Goal: Task Accomplishment & Management: Manage account settings

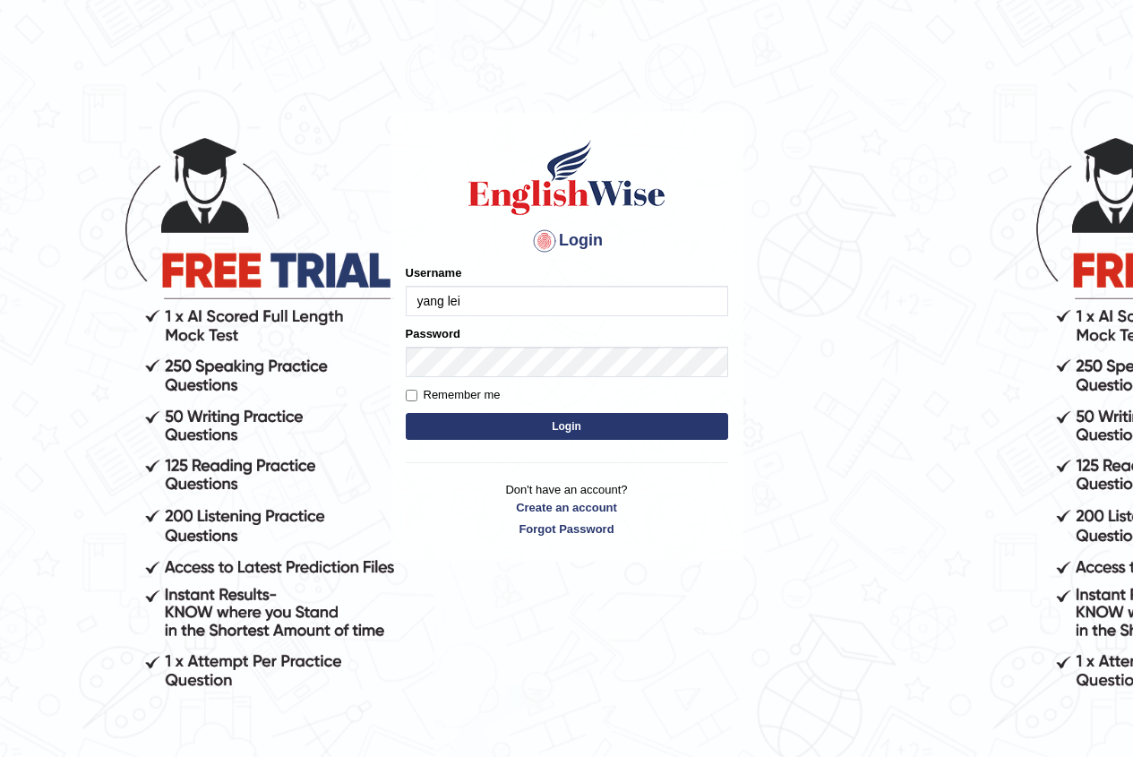
type input "yang lei"
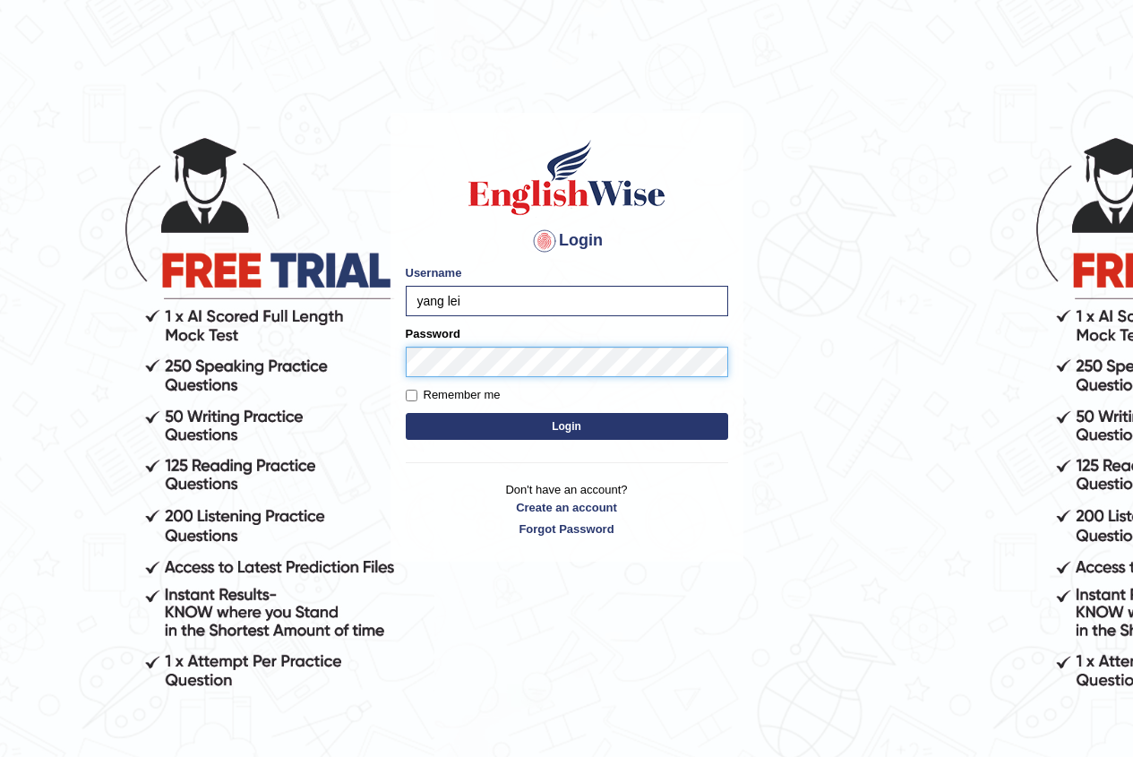
click at [406, 413] on button "Login" at bounding box center [567, 426] width 322 height 27
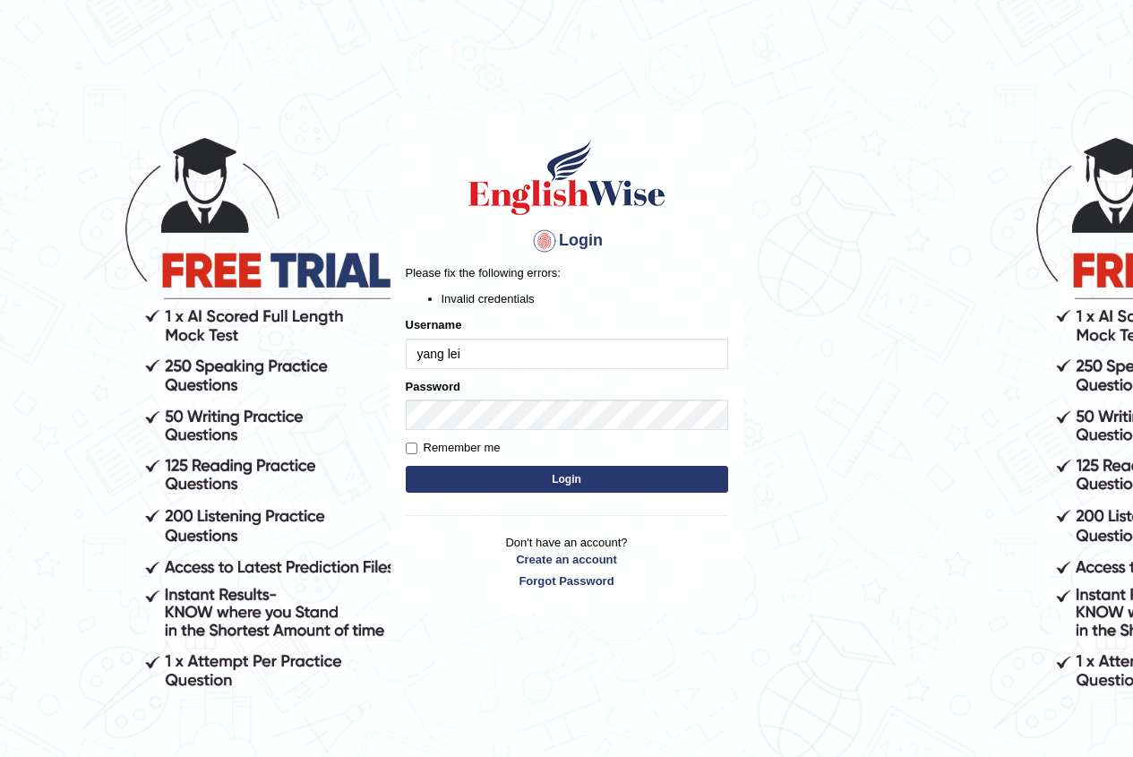
click at [507, 469] on button "Login" at bounding box center [567, 479] width 322 height 27
click at [497, 352] on input "yang lei" at bounding box center [567, 354] width 322 height 30
type input "yanglei"
click at [406, 466] on button "Login" at bounding box center [567, 479] width 322 height 27
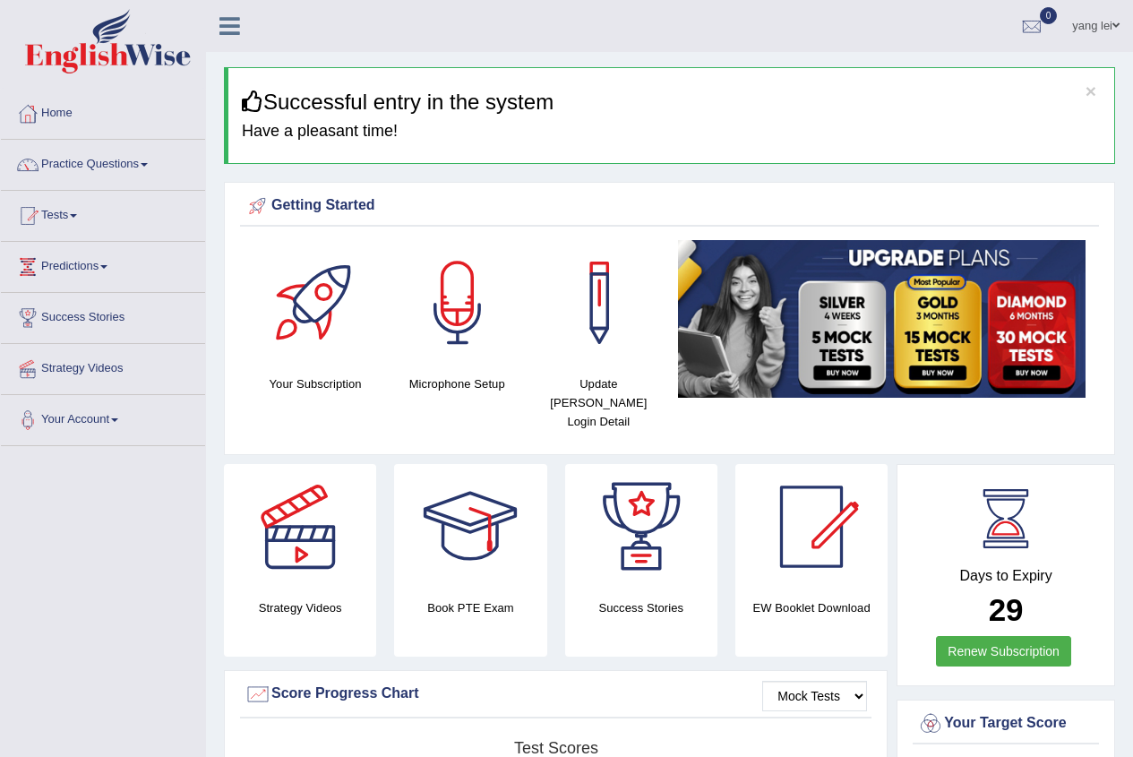
click at [463, 305] on div at bounding box center [457, 302] width 125 height 125
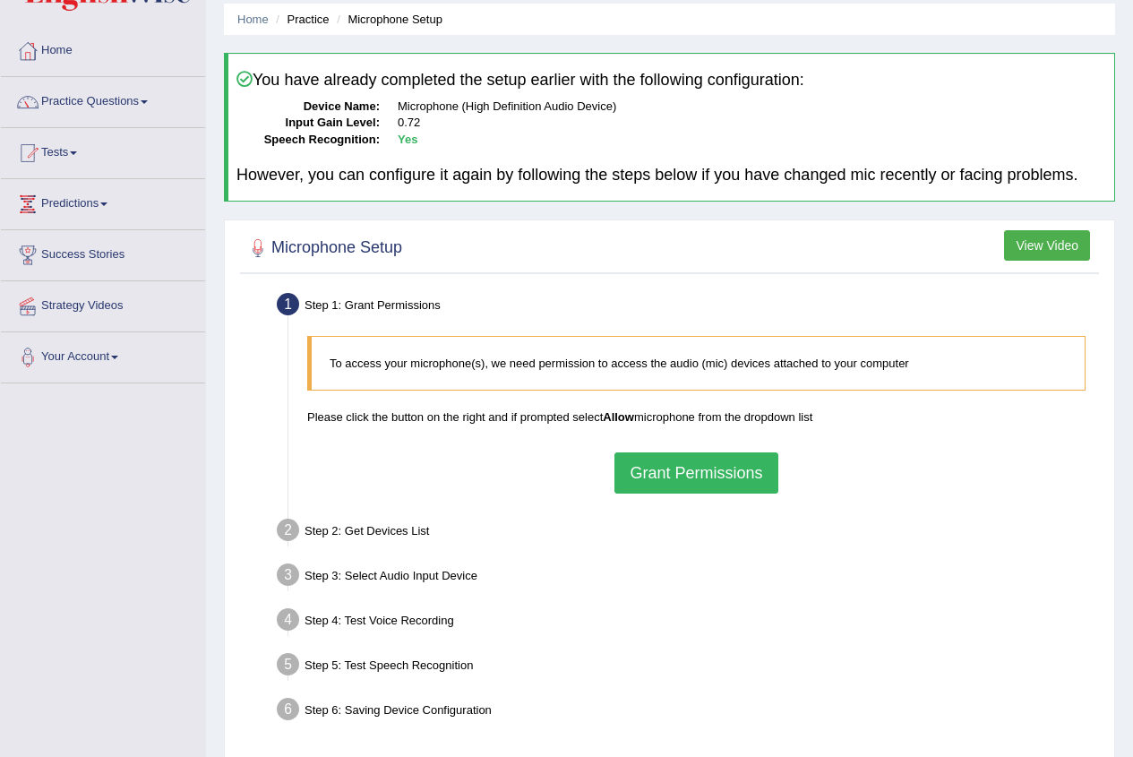
scroll to position [90, 0]
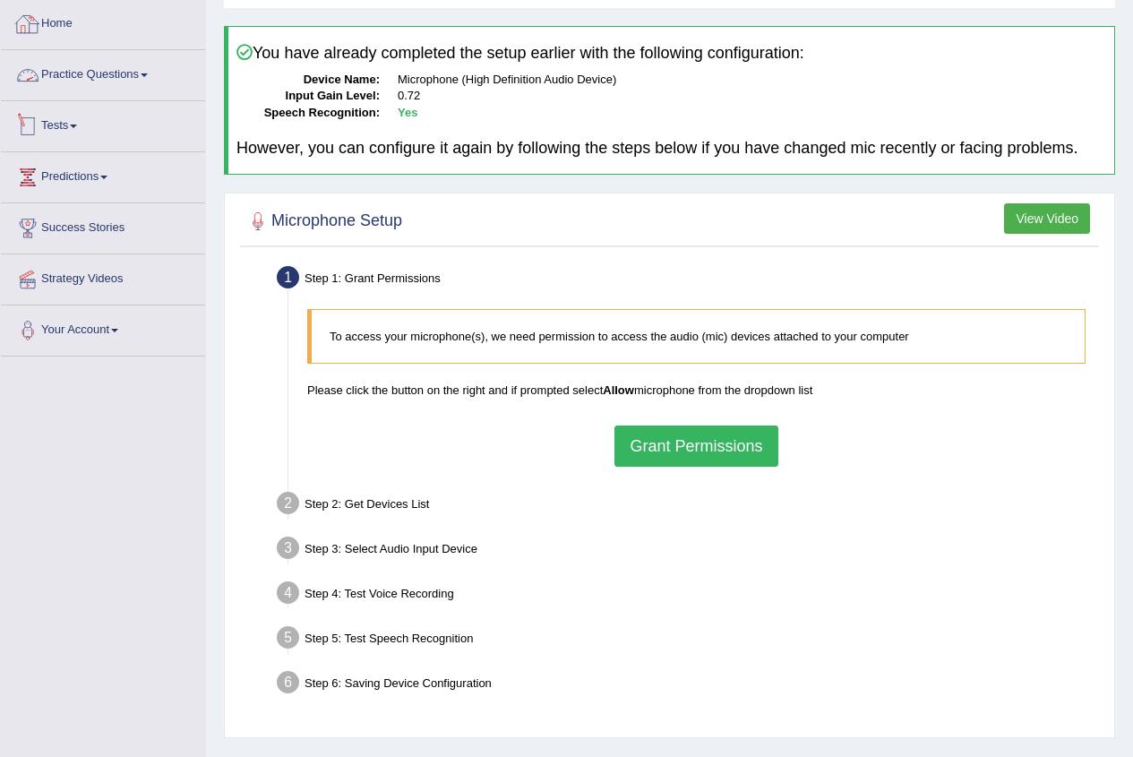
click at [96, 80] on link "Practice Questions" at bounding box center [103, 72] width 204 height 45
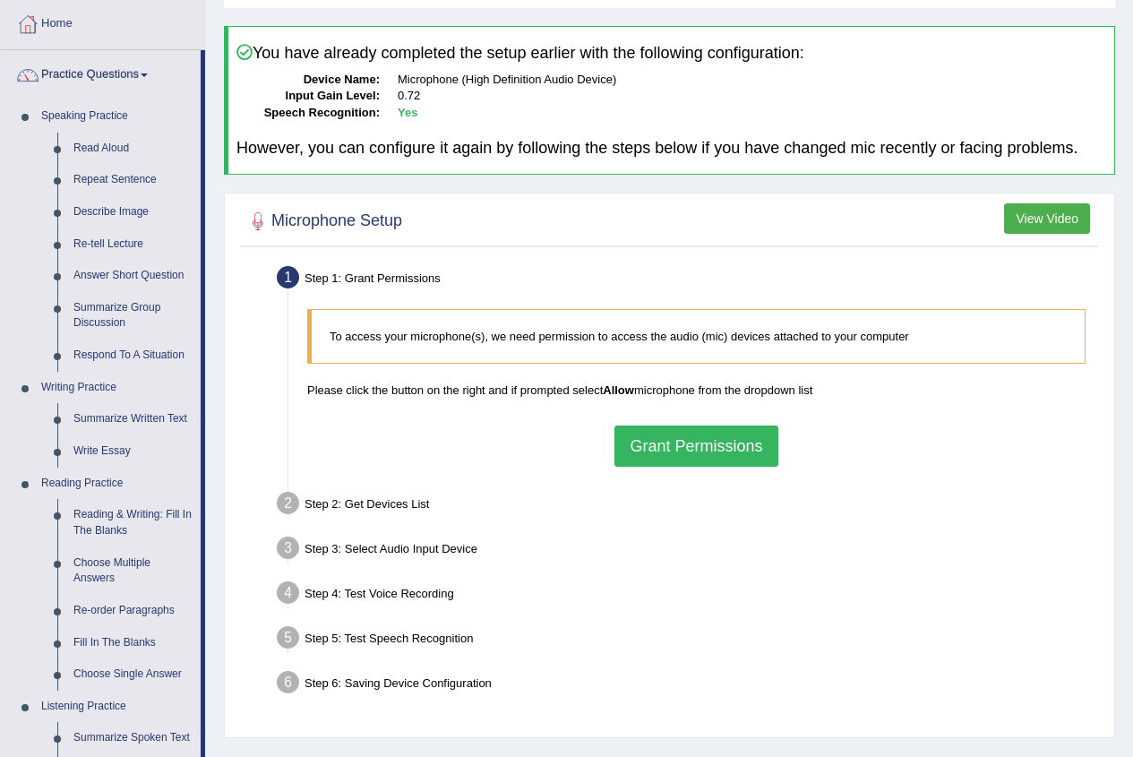
click at [761, 443] on button "Grant Permissions" at bounding box center [695, 445] width 163 height 41
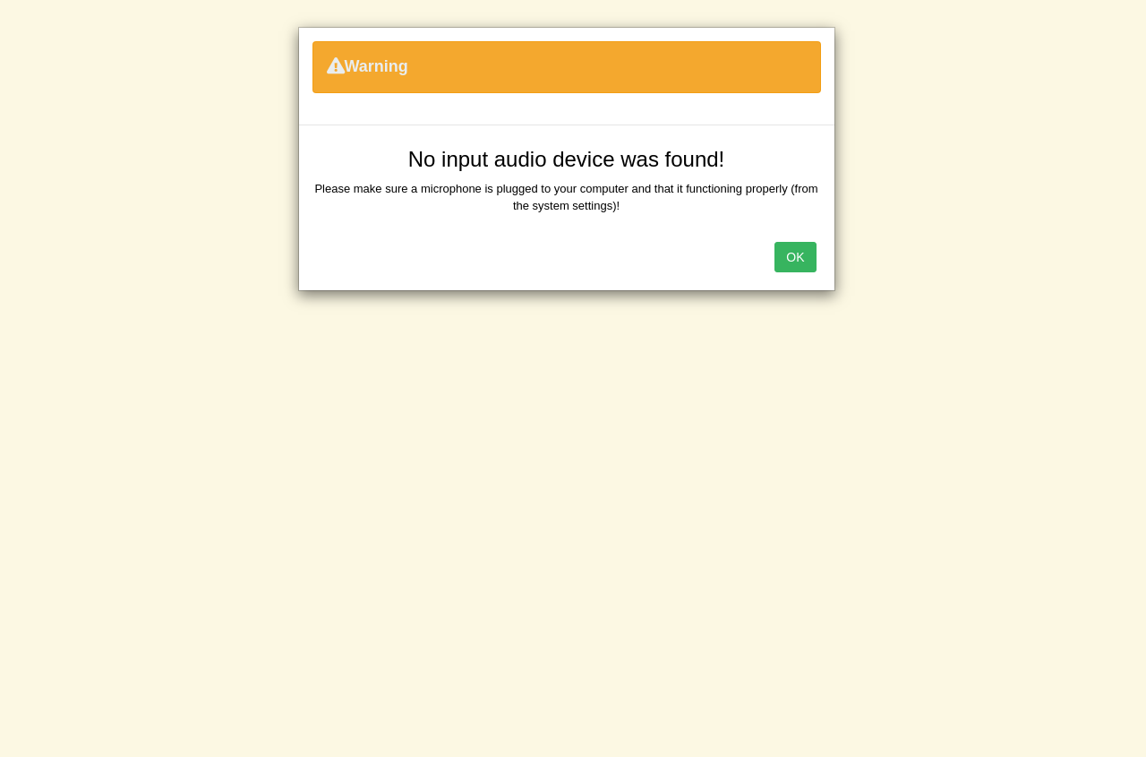
click at [811, 276] on div "OK" at bounding box center [567, 258] width 536 height 63
click at [820, 259] on div "OK" at bounding box center [567, 258] width 536 height 63
click at [806, 262] on button "OK" at bounding box center [795, 257] width 41 height 30
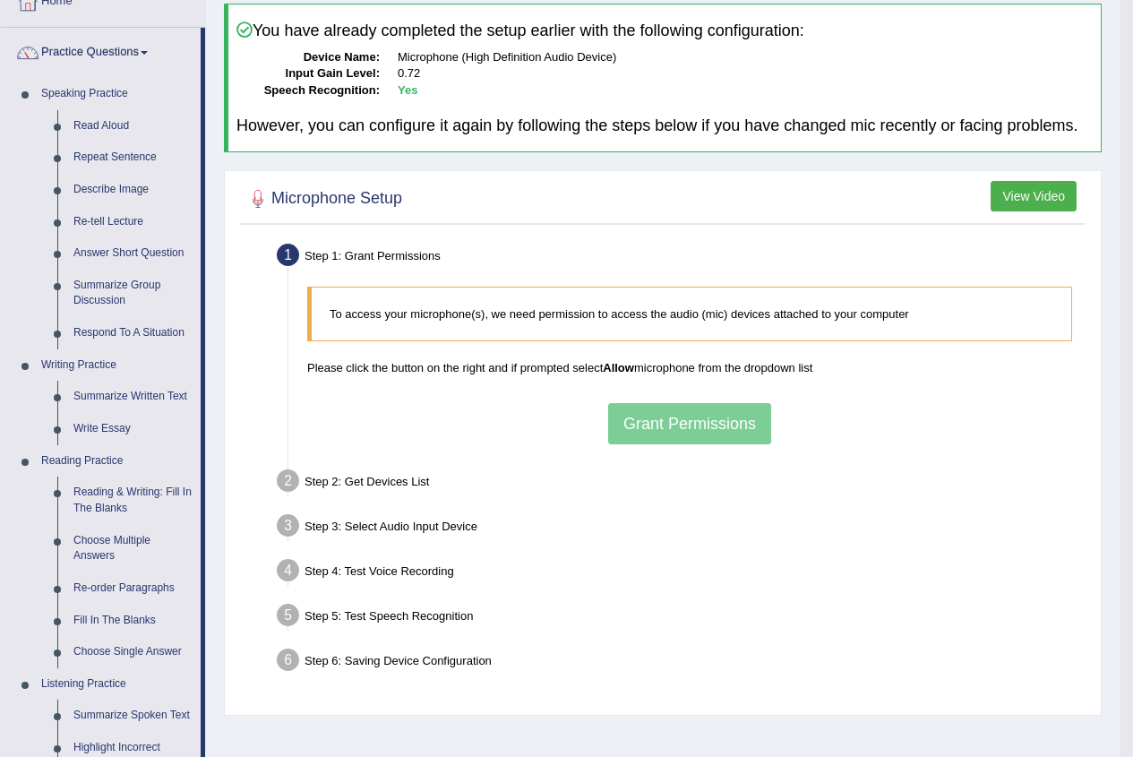
scroll to position [179, 0]
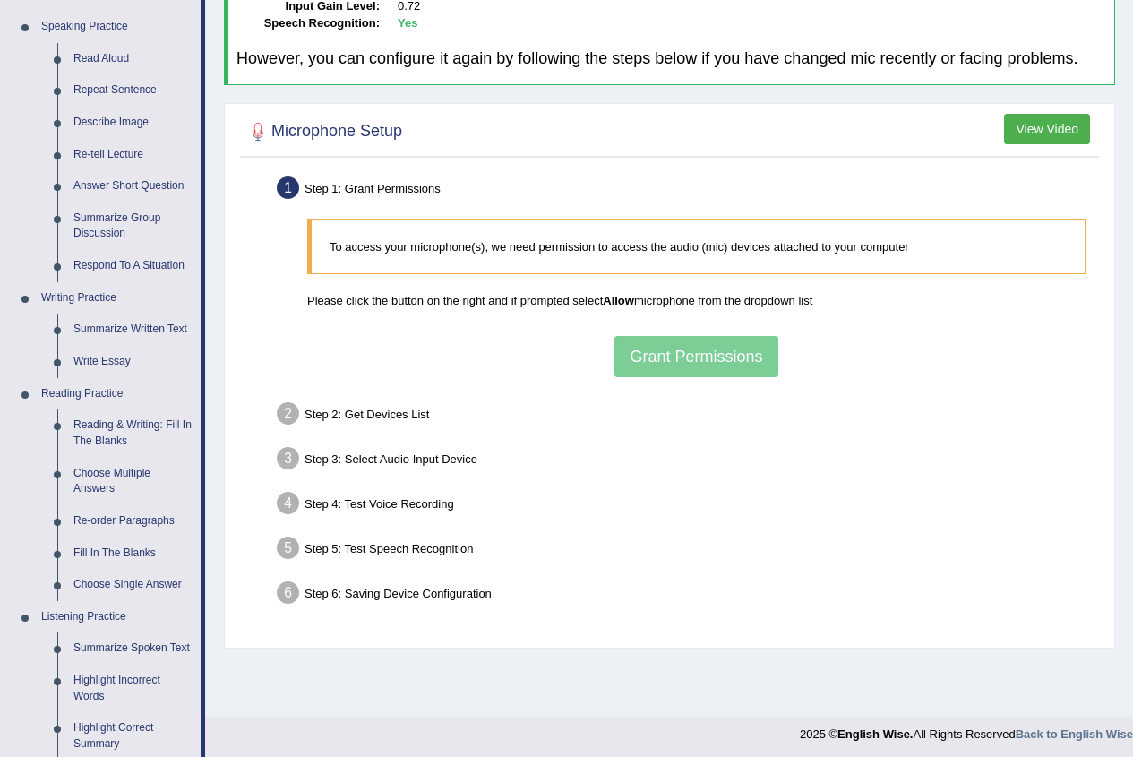
click at [719, 357] on div "To access your microphone(s), we need permission to access the audio (mic) devi…" at bounding box center [696, 297] width 796 height 175
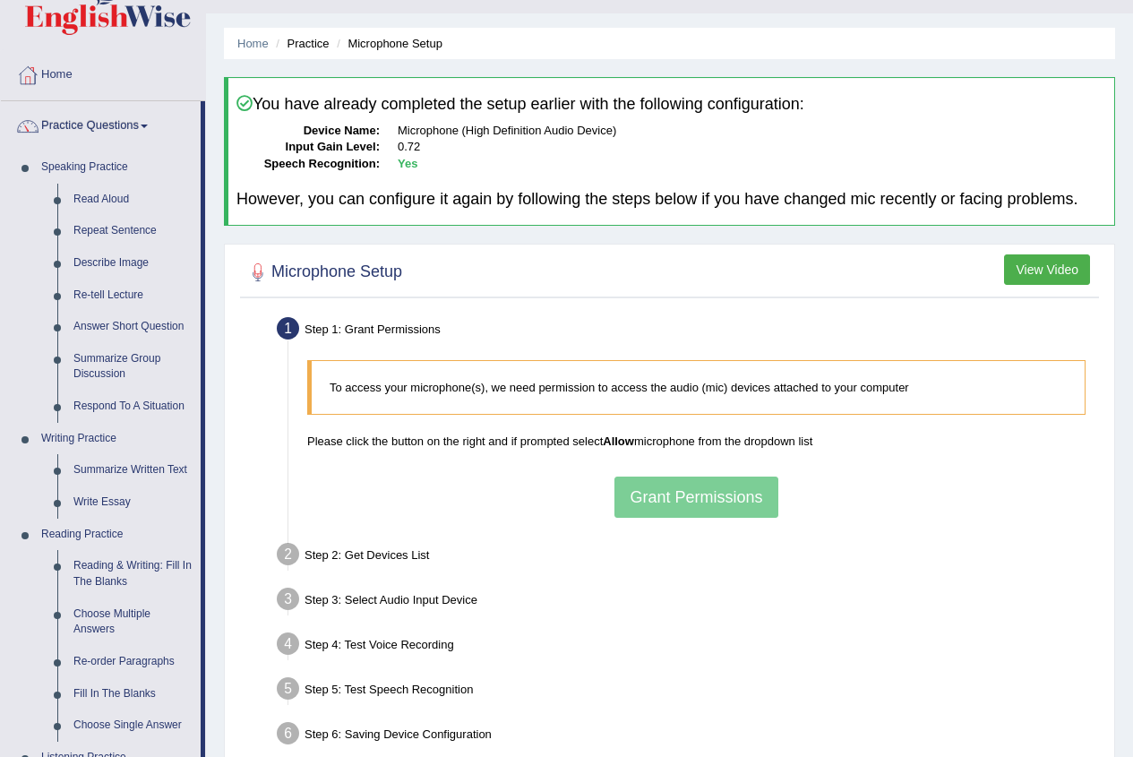
scroll to position [0, 0]
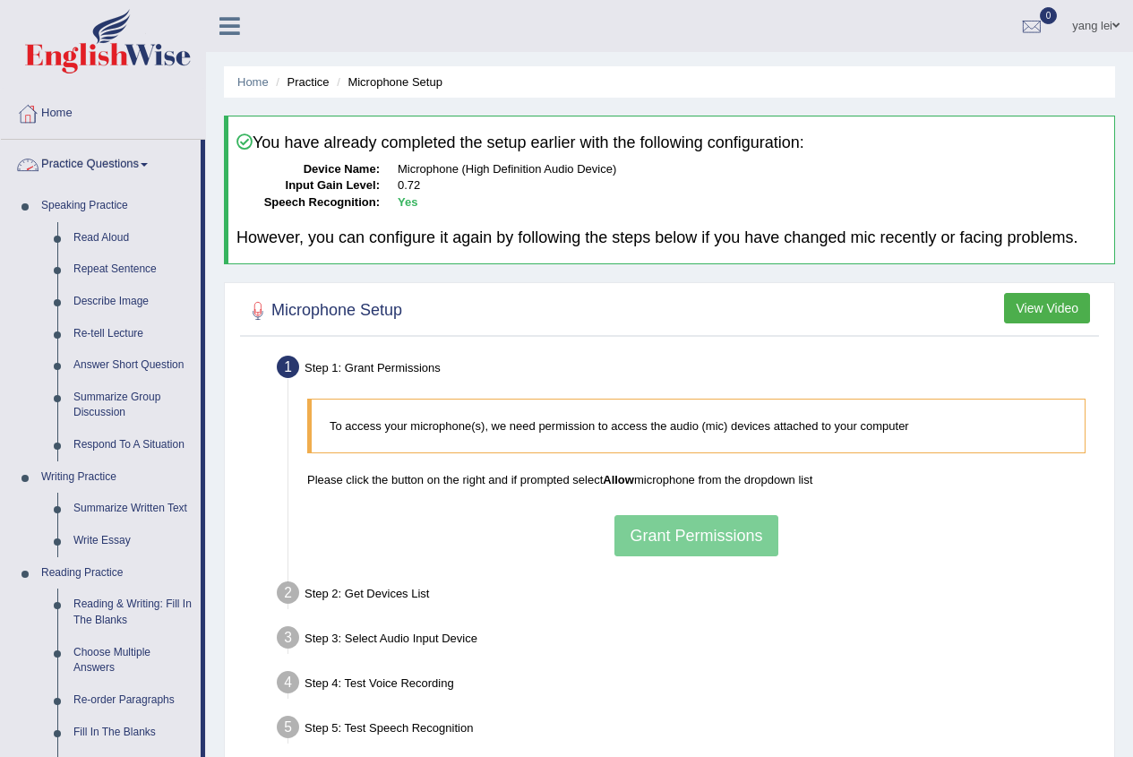
click at [114, 161] on link "Practice Questions" at bounding box center [101, 162] width 200 height 45
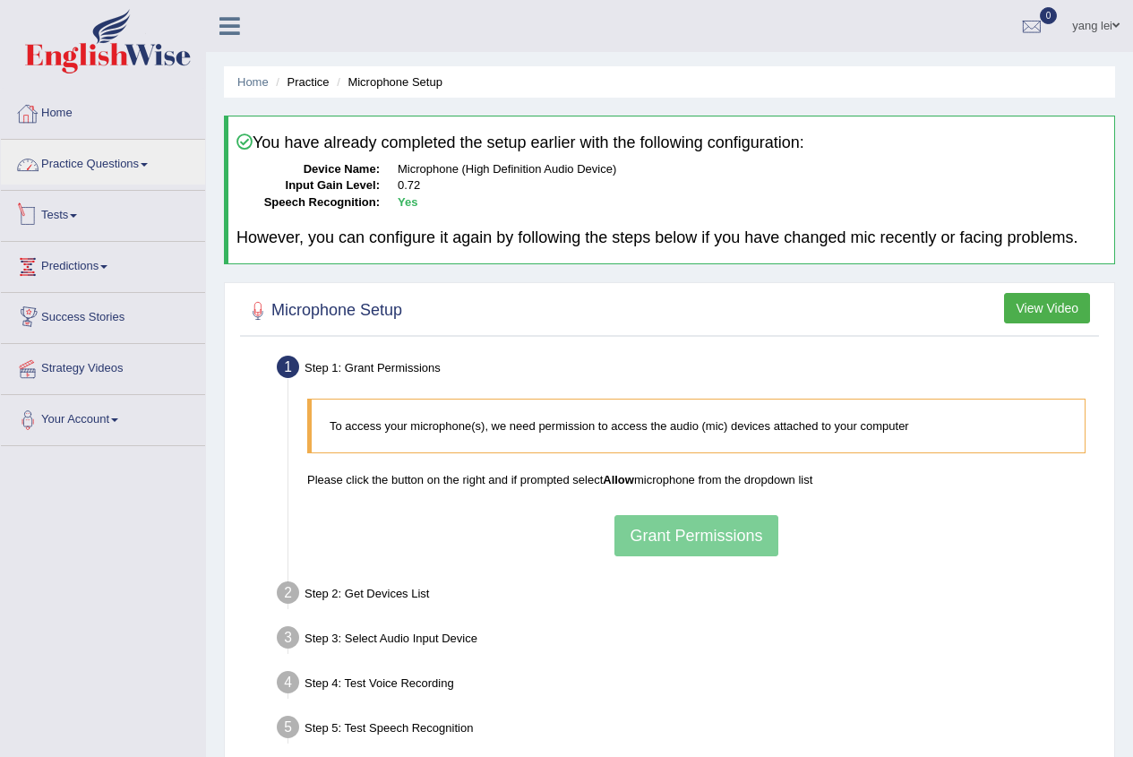
click at [82, 119] on link "Home" at bounding box center [103, 111] width 204 height 45
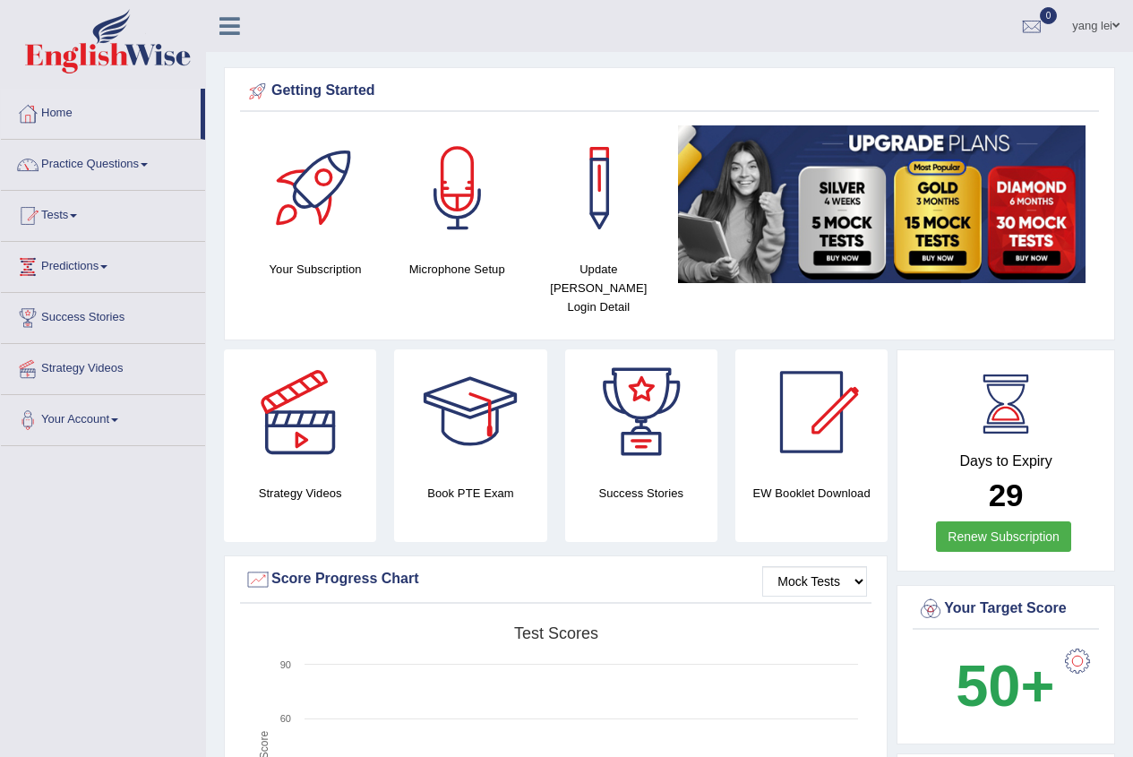
click at [463, 202] on div at bounding box center [457, 187] width 125 height 125
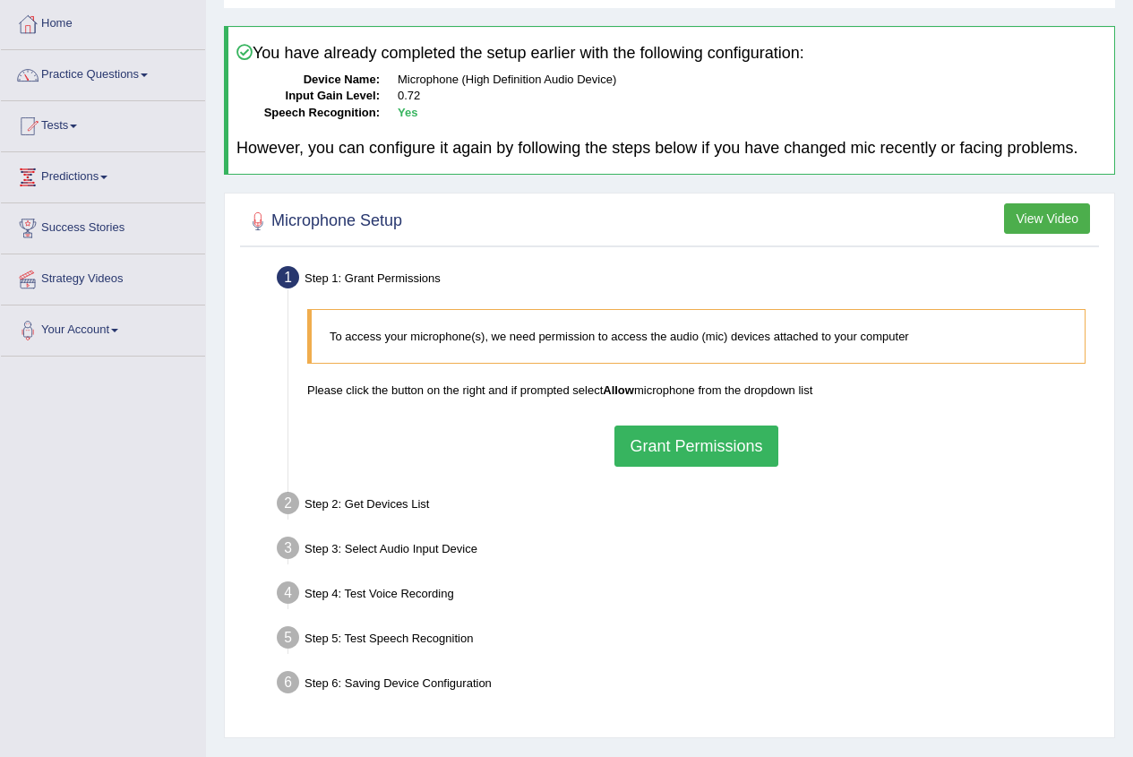
click at [722, 437] on button "Grant Permissions" at bounding box center [695, 445] width 163 height 41
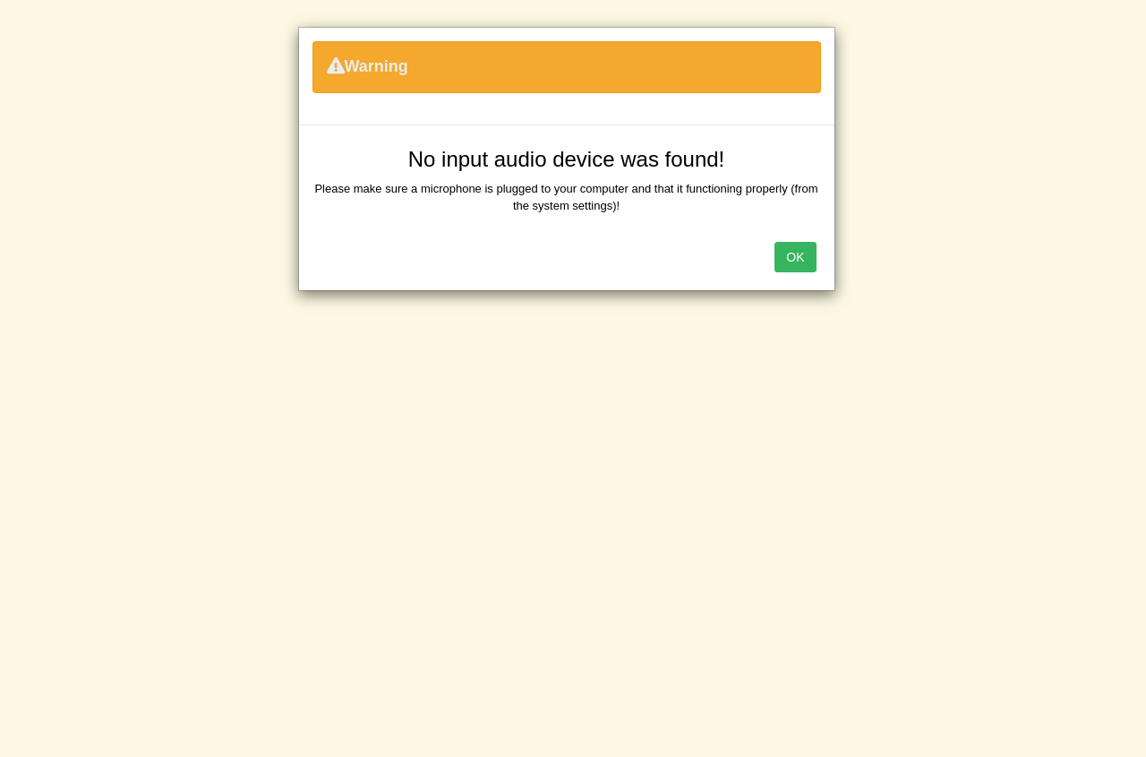
click at [804, 260] on button "OK" at bounding box center [795, 257] width 41 height 30
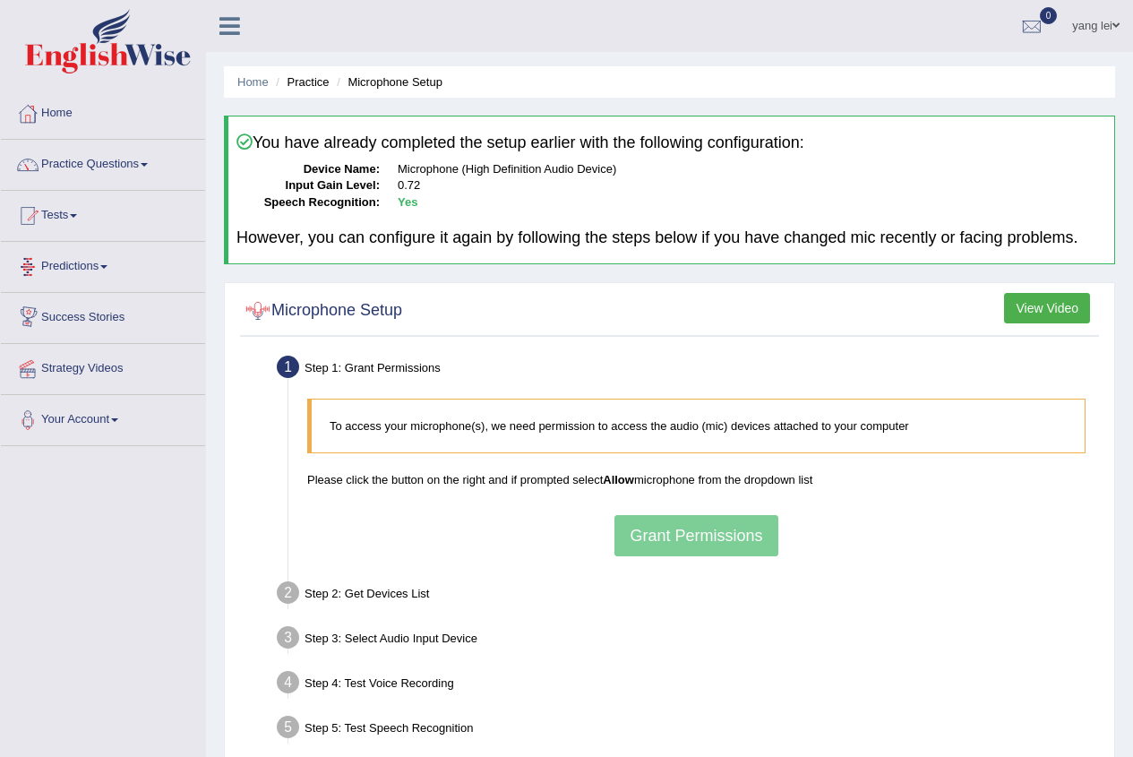
click at [104, 315] on link "Success Stories" at bounding box center [103, 315] width 204 height 45
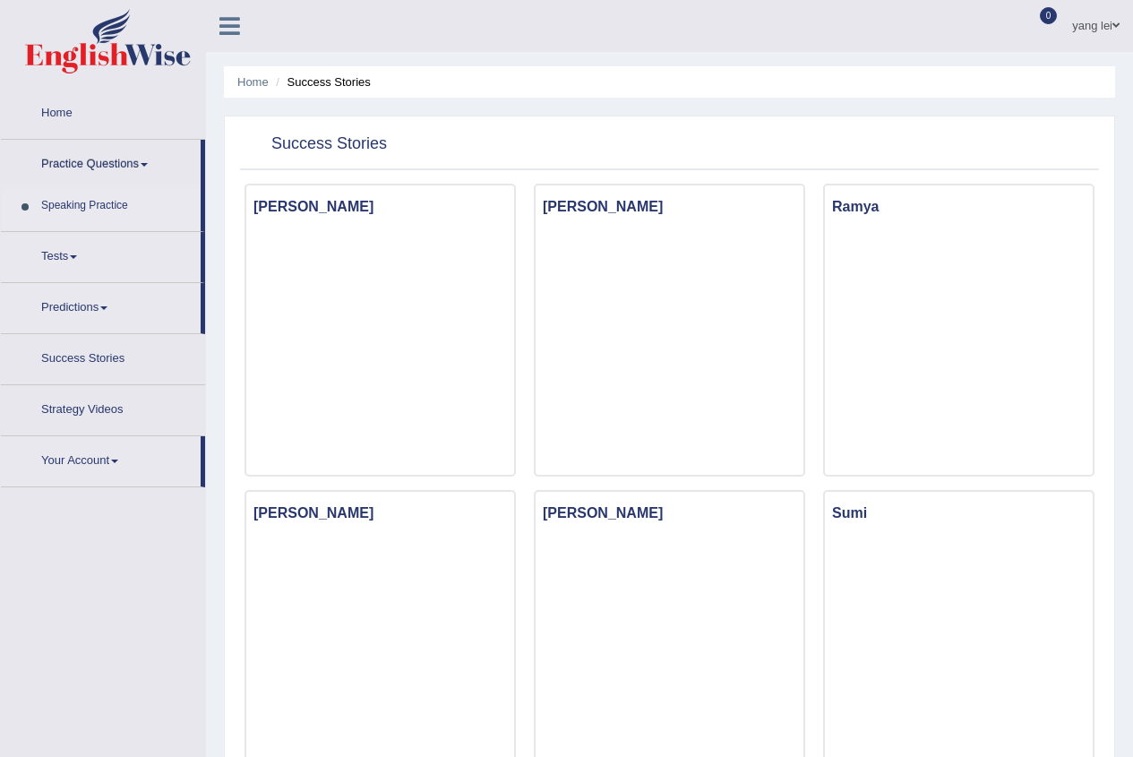
click at [90, 227] on link "Writing Practice" at bounding box center [116, 238] width 167 height 32
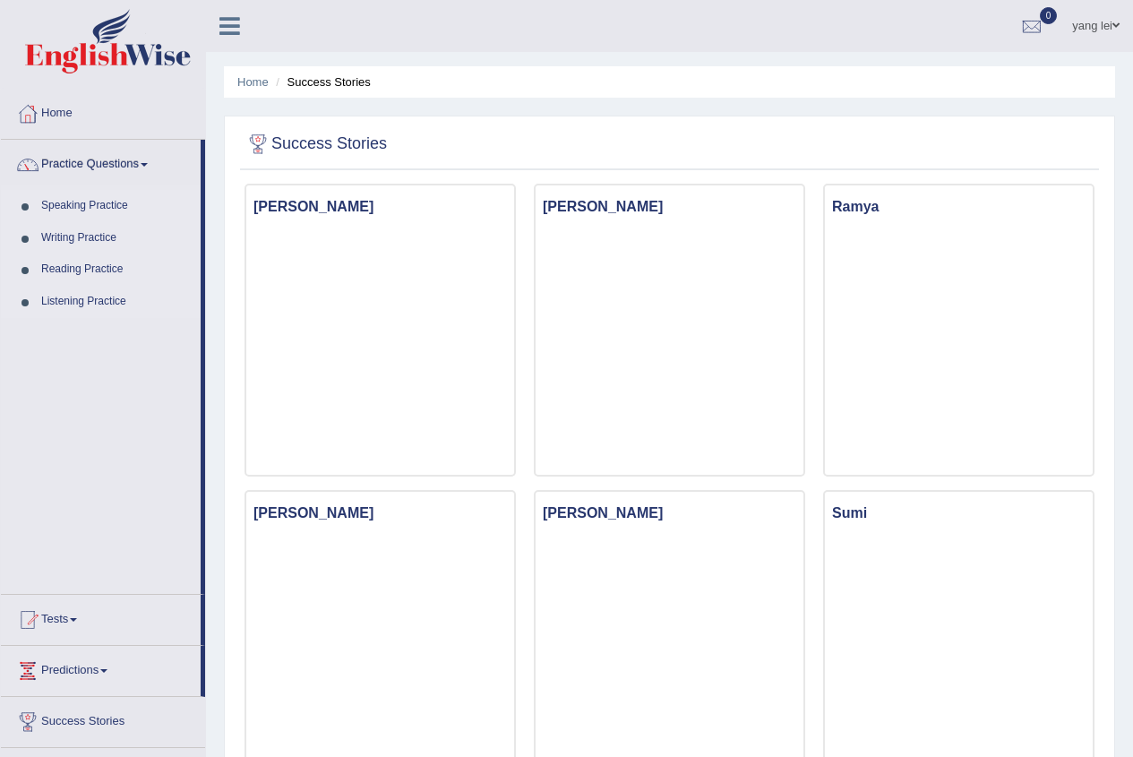
click at [111, 156] on link "Practice Questions" at bounding box center [101, 162] width 200 height 45
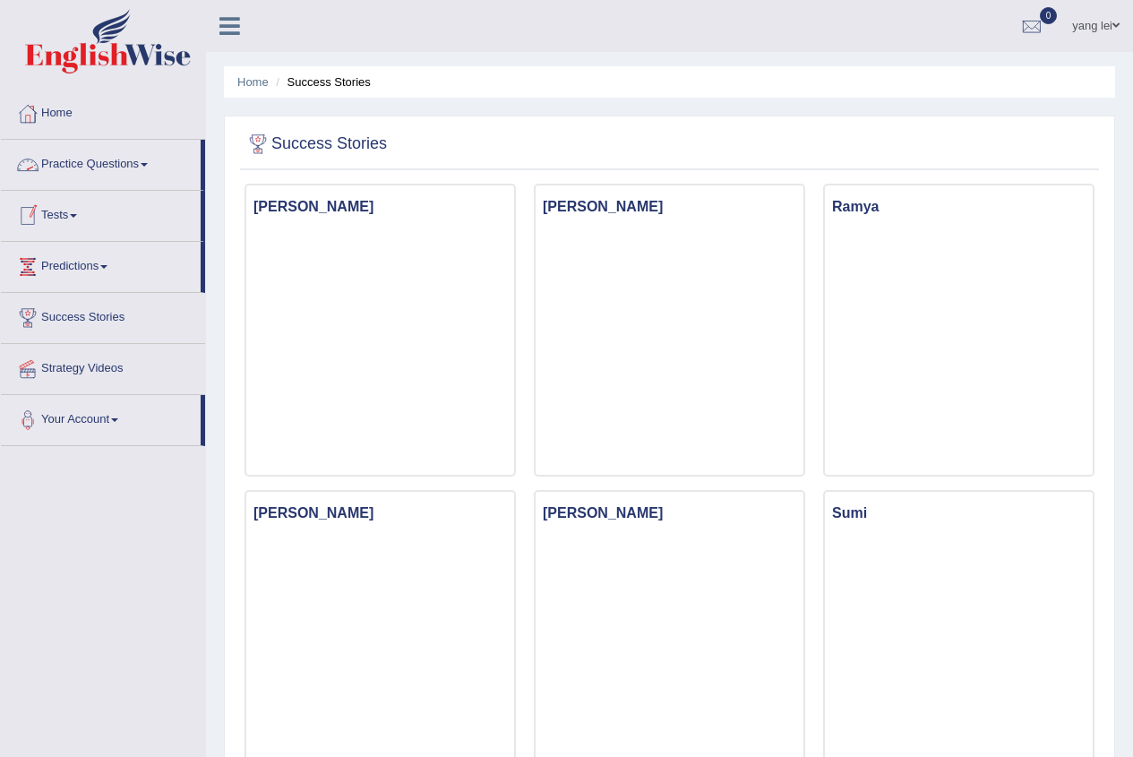
click at [127, 163] on link "Practice Questions" at bounding box center [101, 162] width 200 height 45
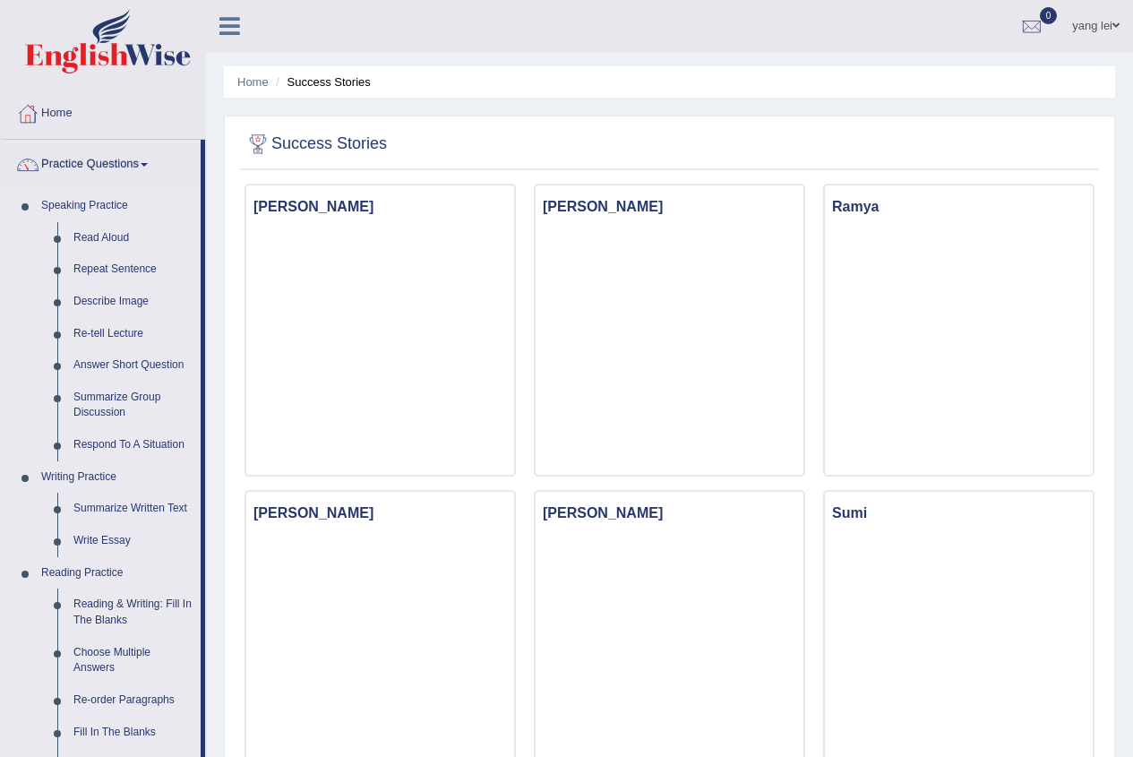
click at [113, 204] on link "Speaking Practice" at bounding box center [116, 206] width 167 height 32
click at [82, 159] on link "Practice Questions" at bounding box center [101, 162] width 200 height 45
click at [120, 483] on link "Writing Practice" at bounding box center [116, 477] width 167 height 32
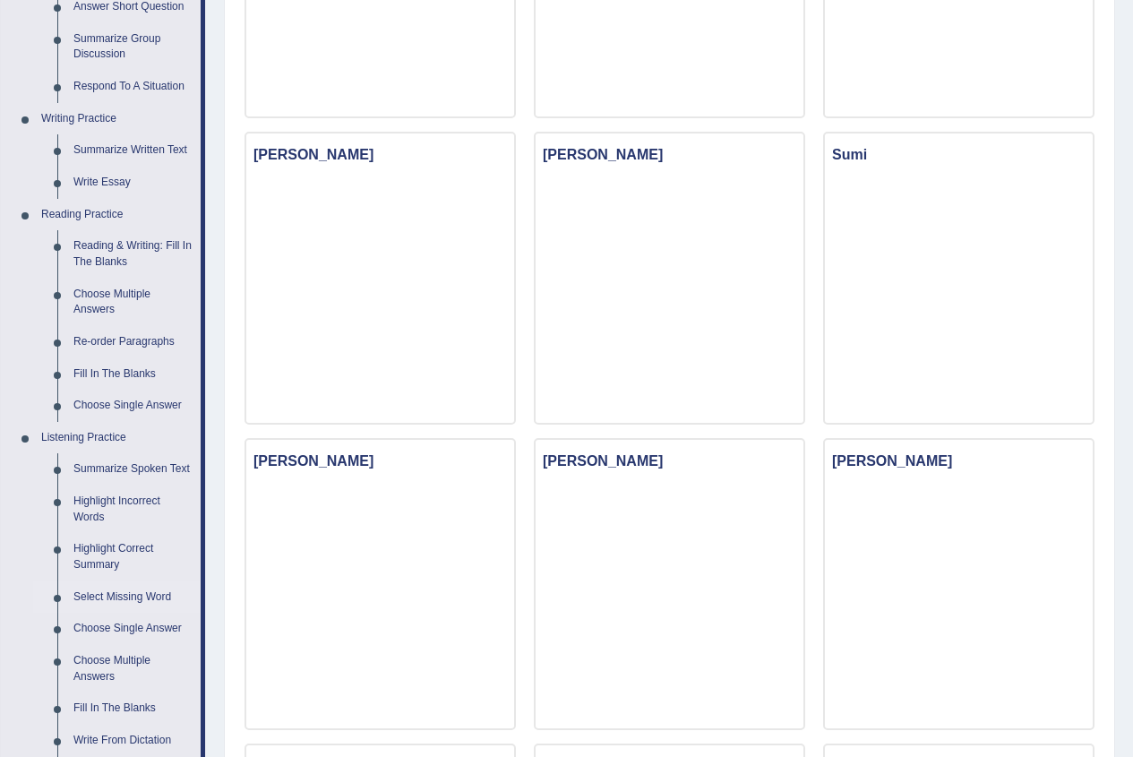
scroll to position [896, 0]
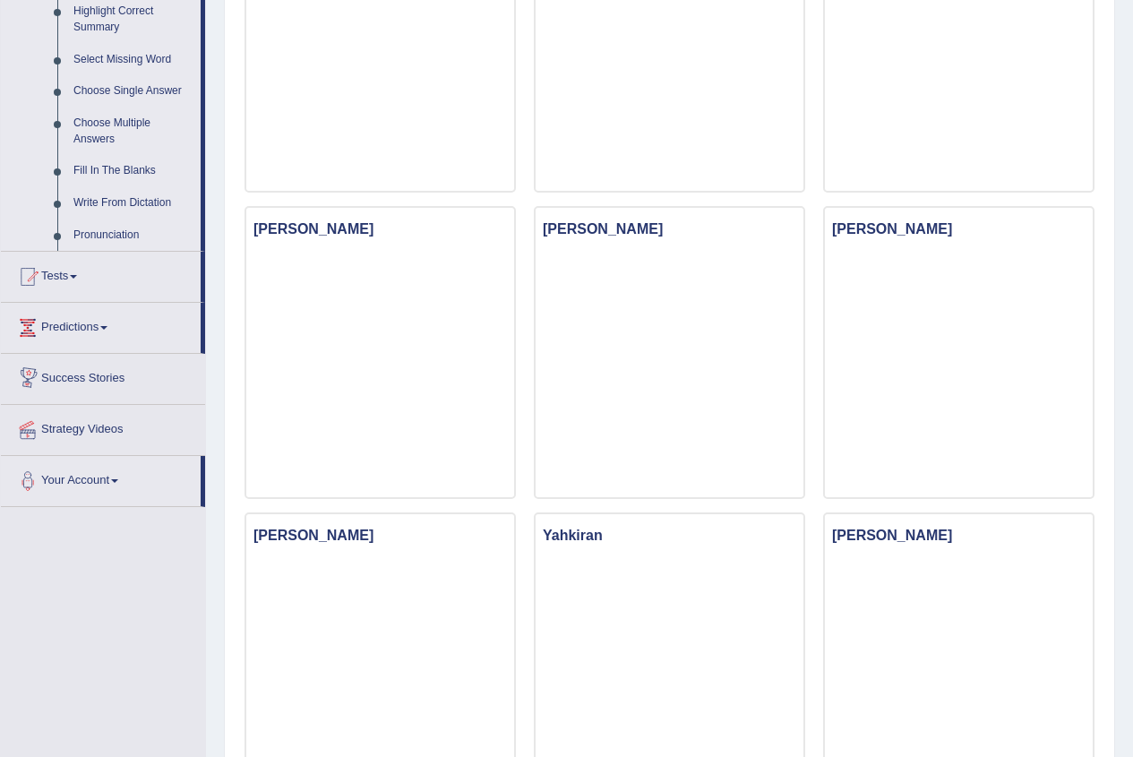
click at [104, 323] on link "Predictions" at bounding box center [101, 325] width 200 height 45
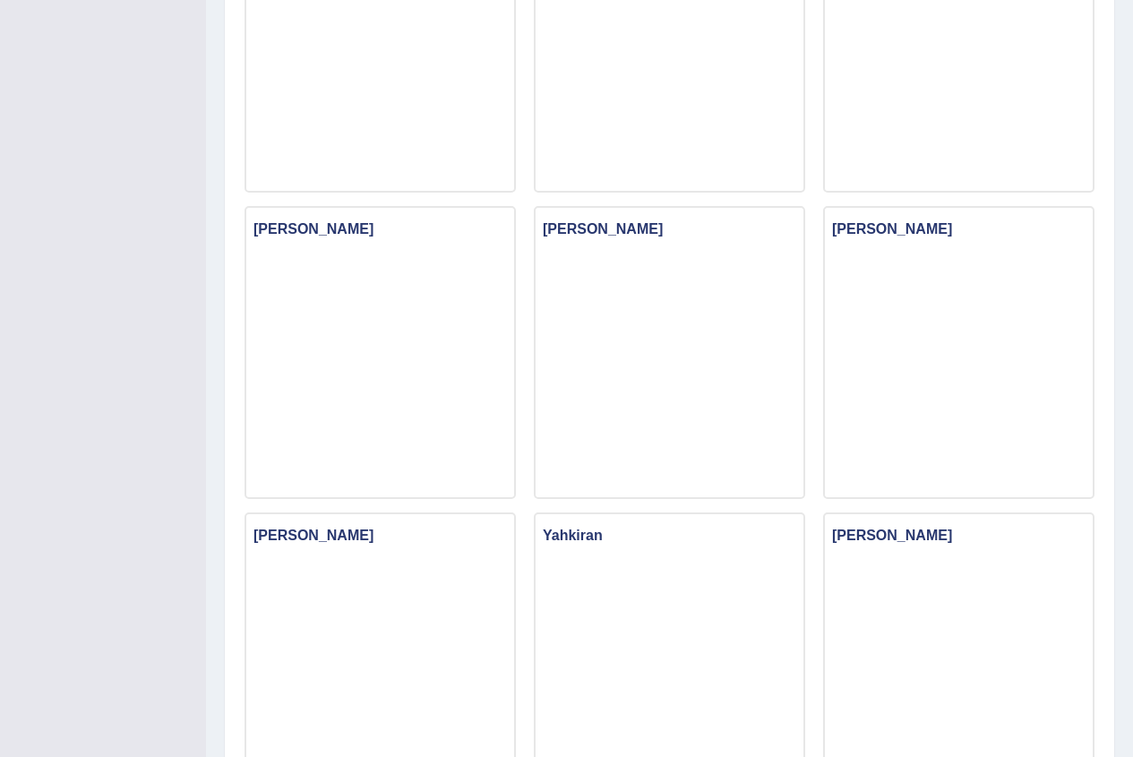
scroll to position [241, 0]
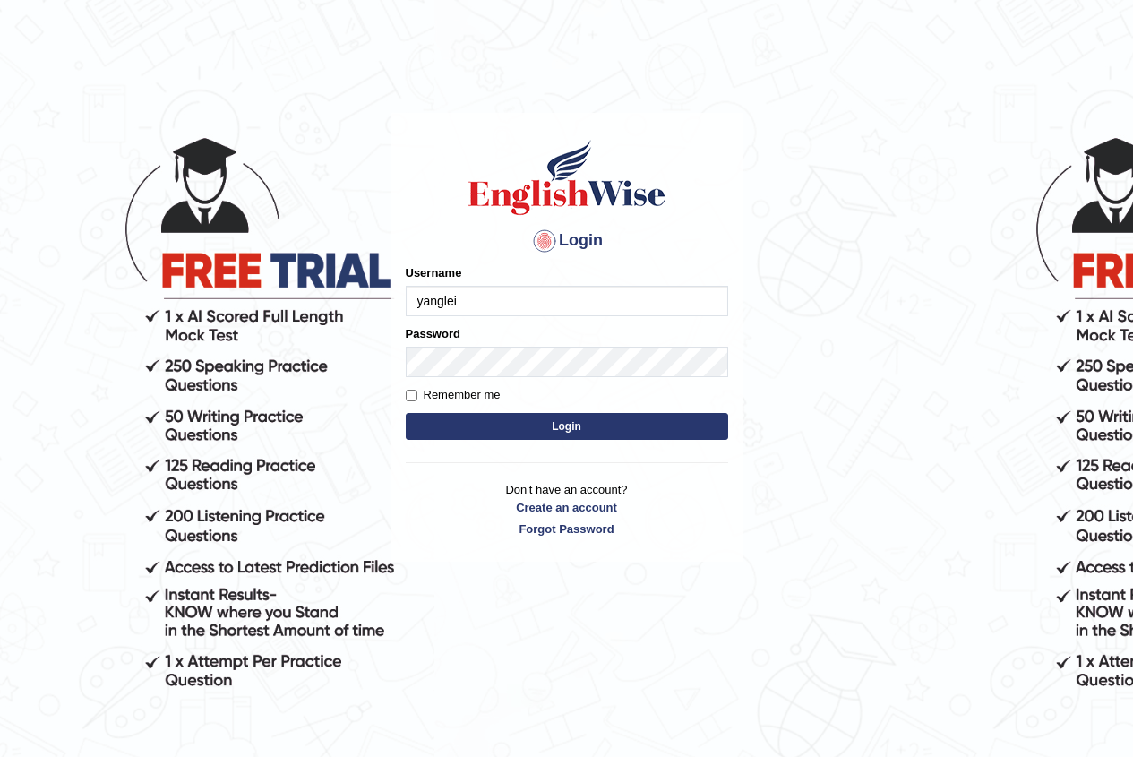
type input "yanglei"
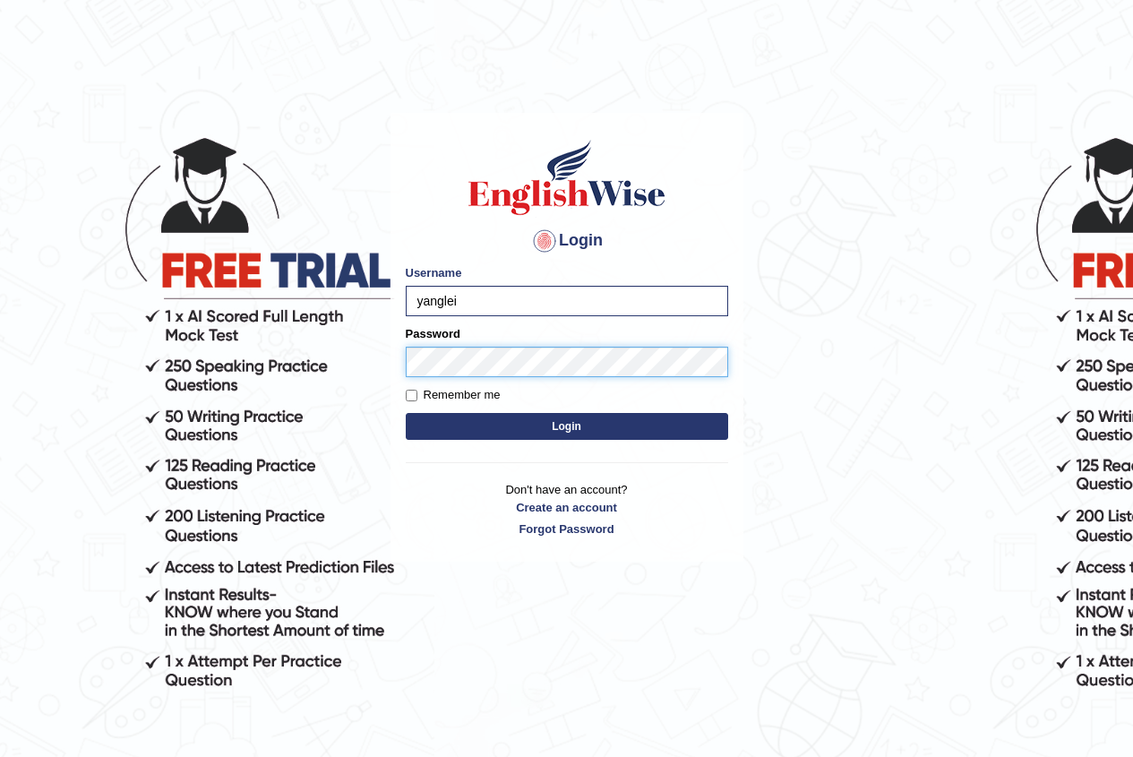
click at [406, 413] on button "Login" at bounding box center [567, 426] width 322 height 27
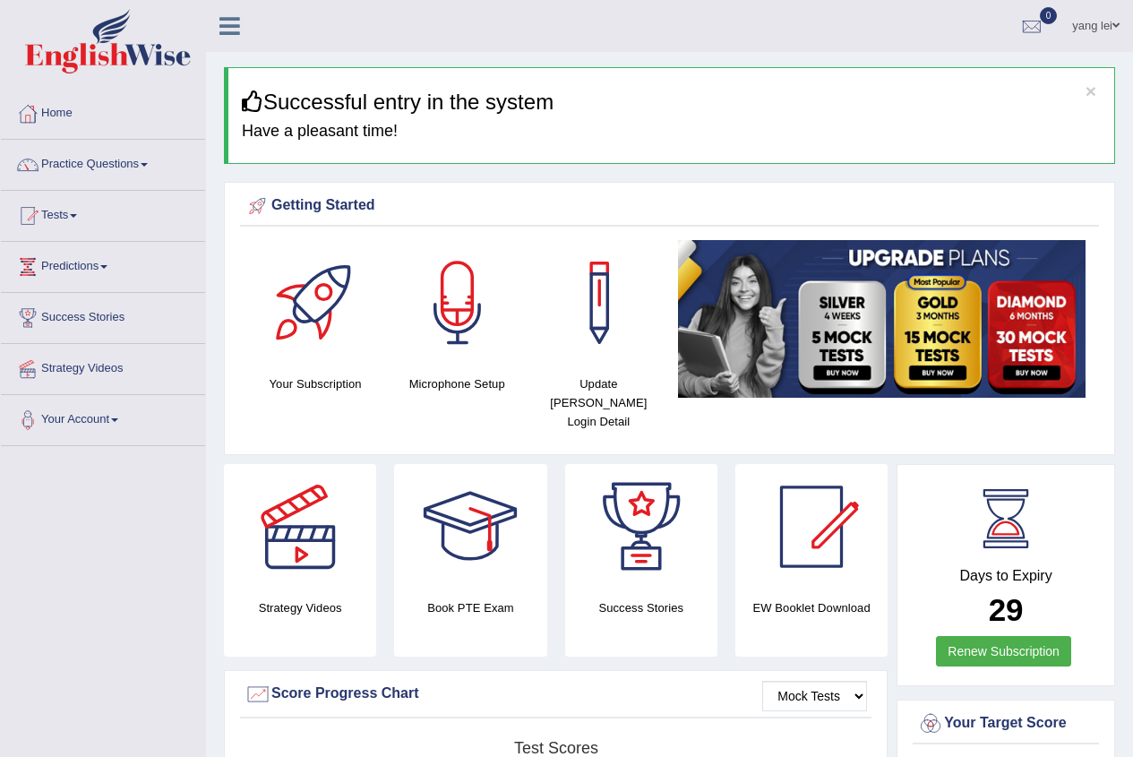
click at [477, 282] on div at bounding box center [457, 302] width 125 height 125
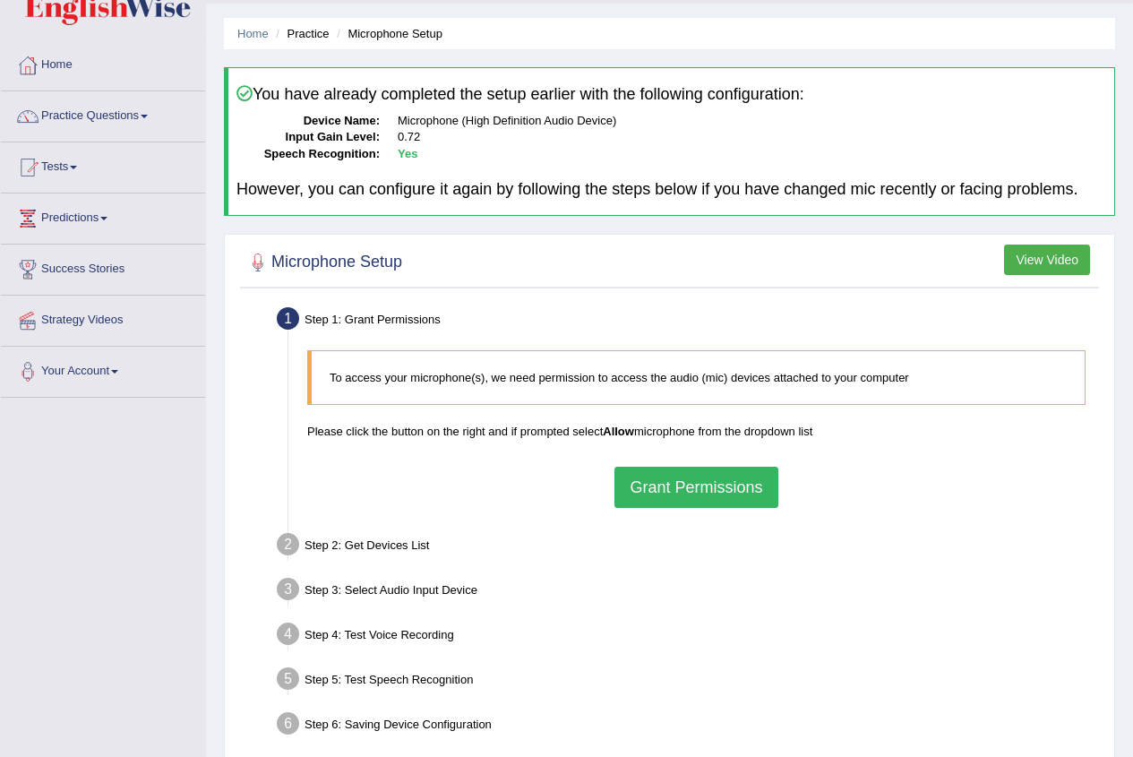
scroll to position [90, 0]
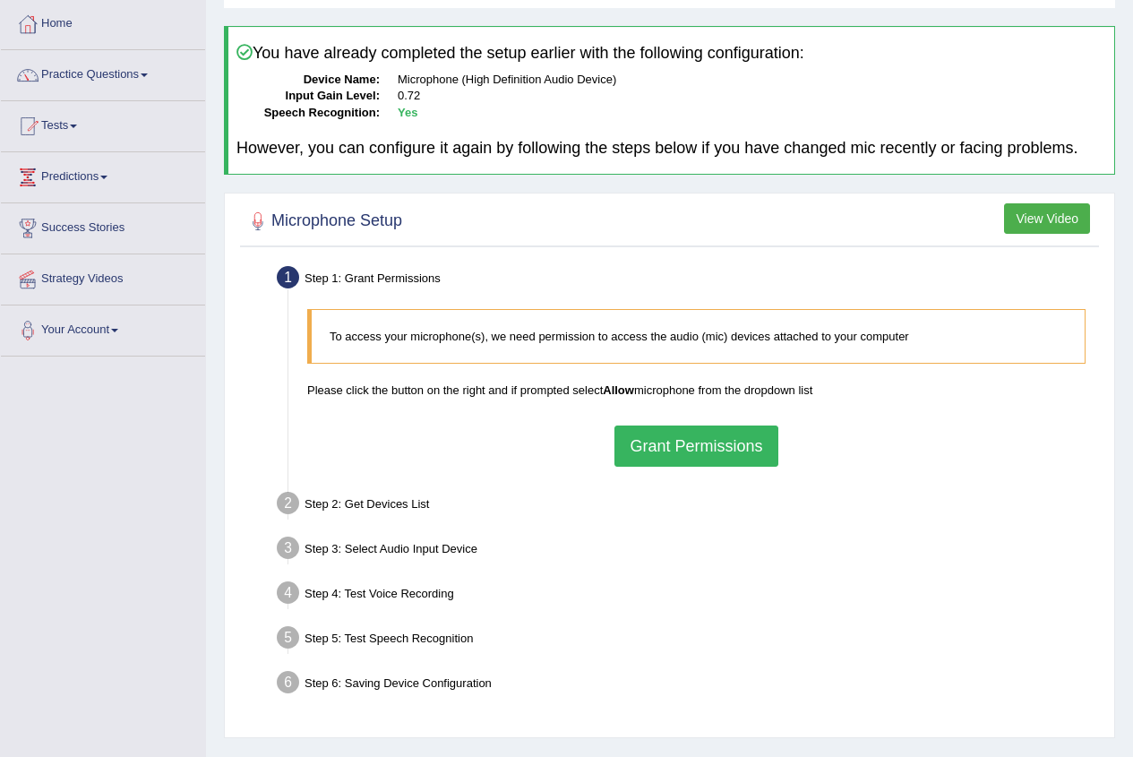
click at [719, 446] on button "Grant Permissions" at bounding box center [695, 445] width 163 height 41
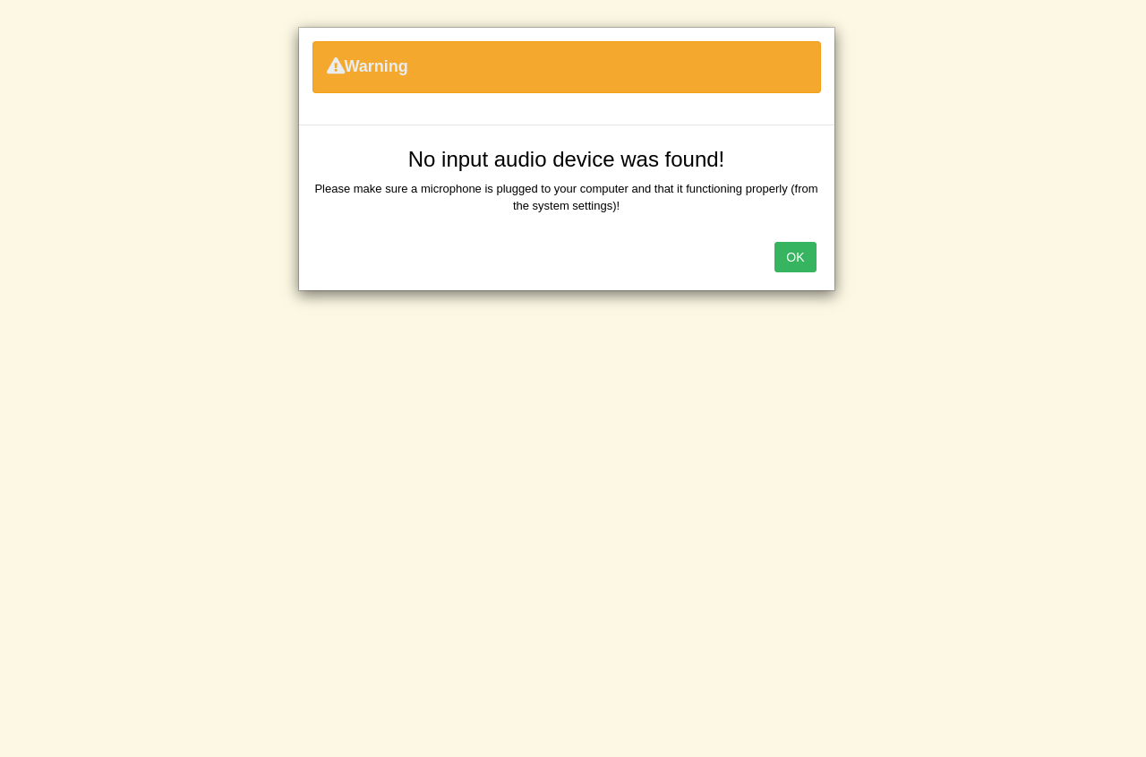
click at [812, 265] on button "OK" at bounding box center [795, 257] width 41 height 30
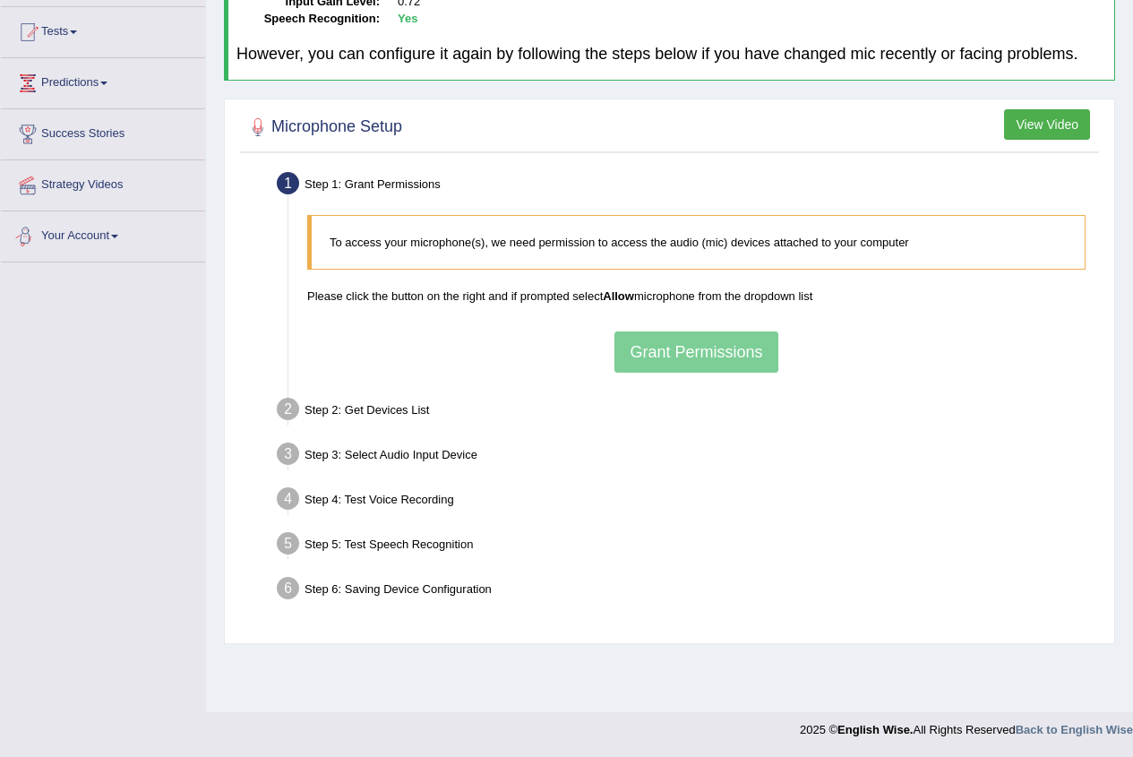
scroll to position [0, 0]
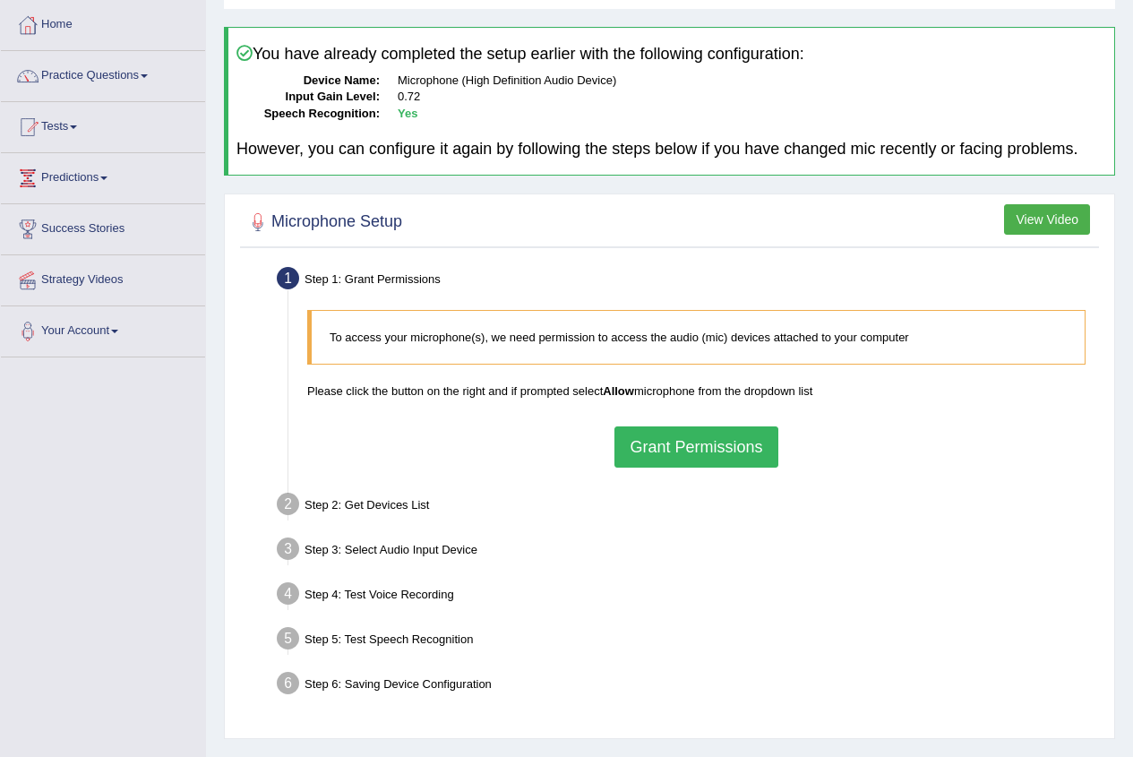
scroll to position [179, 0]
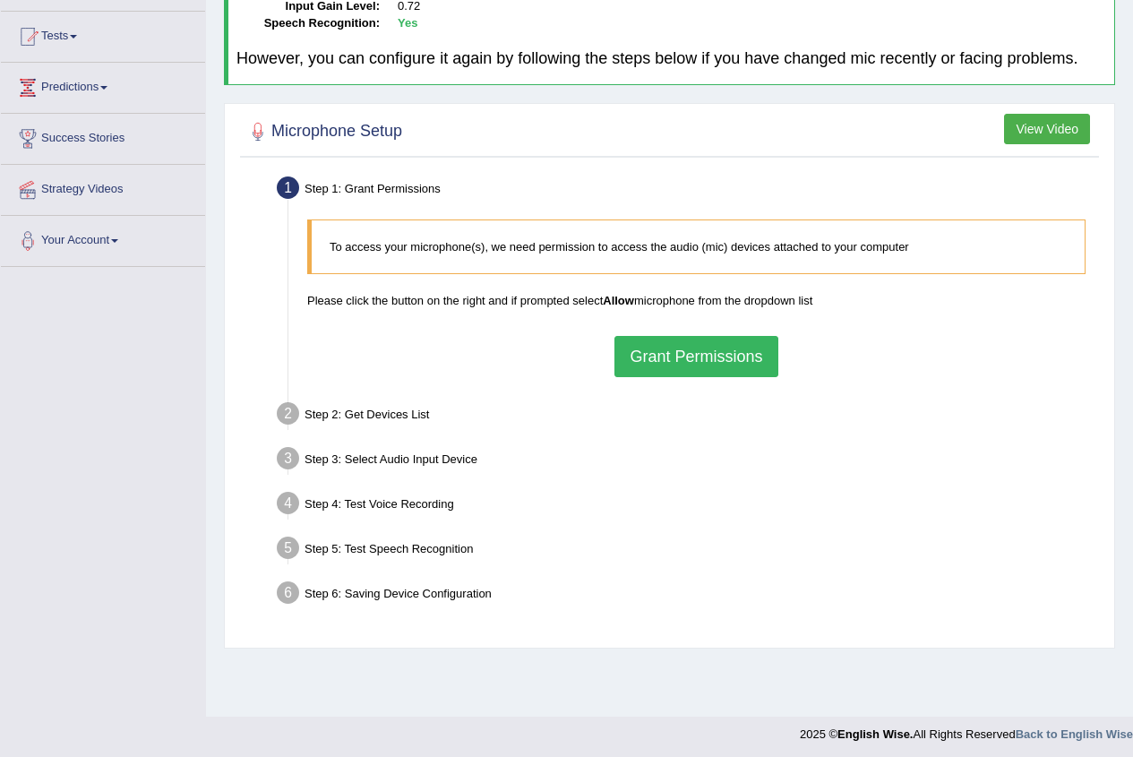
click at [728, 344] on button "Grant Permissions" at bounding box center [695, 356] width 163 height 41
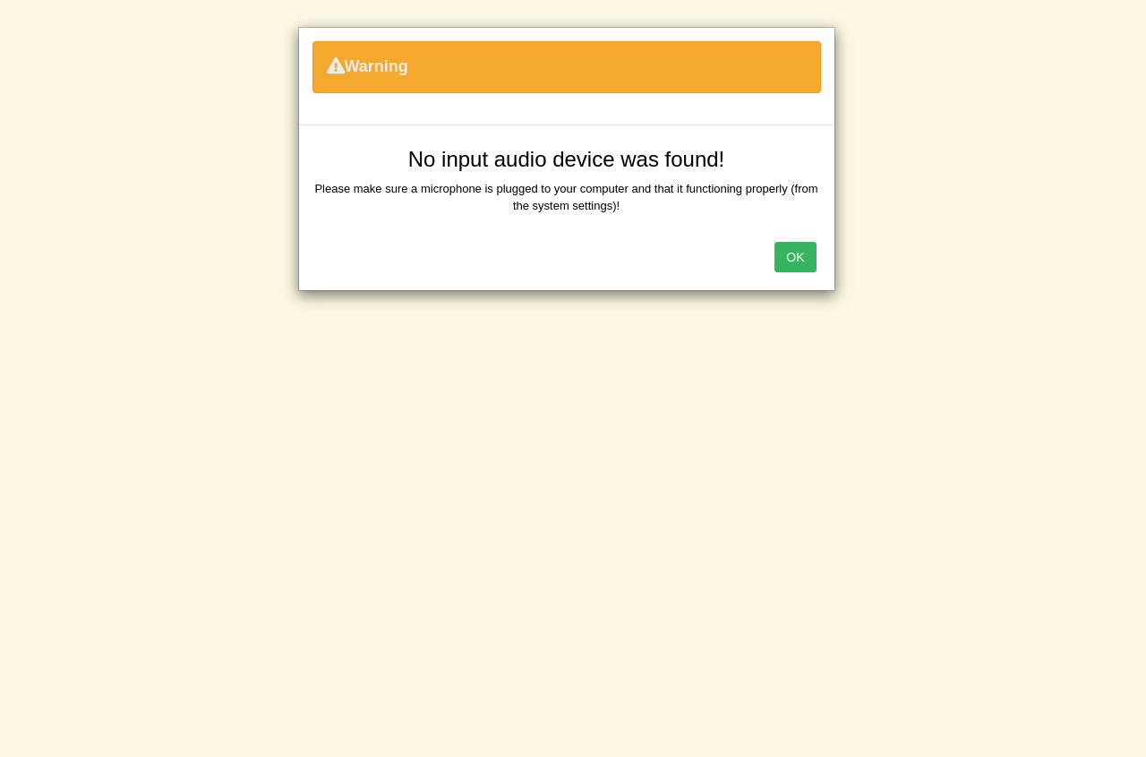
click at [789, 270] on button "OK" at bounding box center [795, 257] width 41 height 30
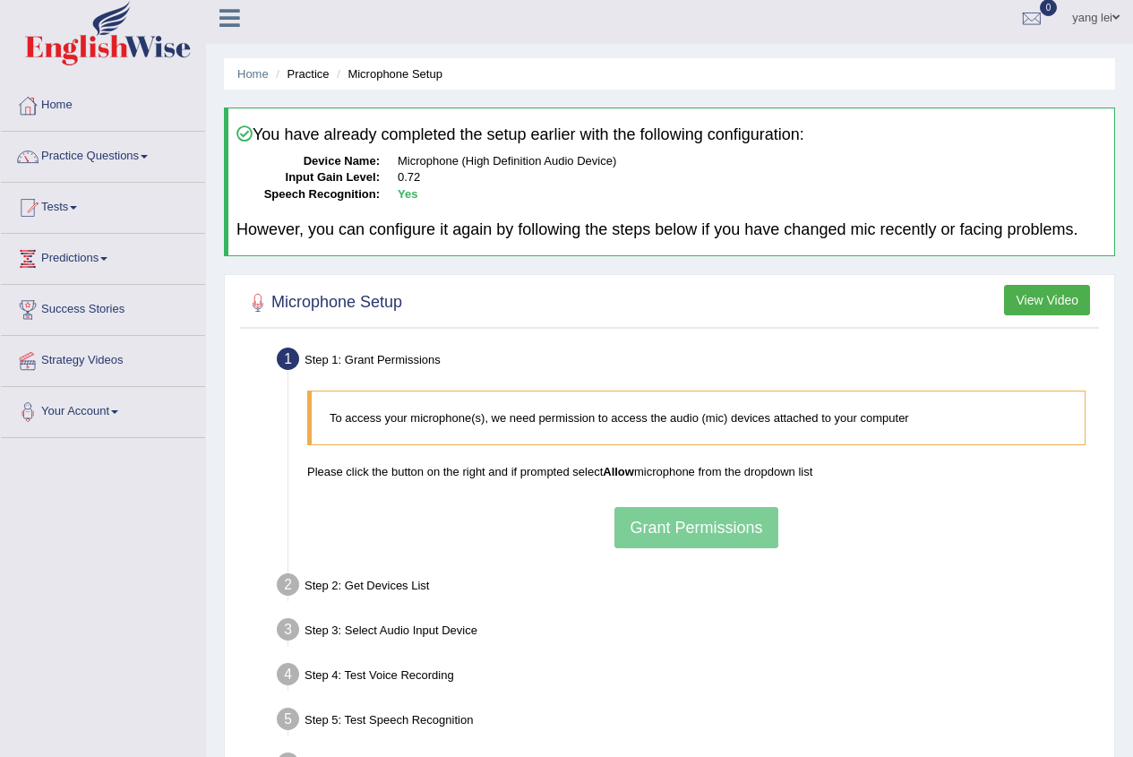
scroll to position [0, 0]
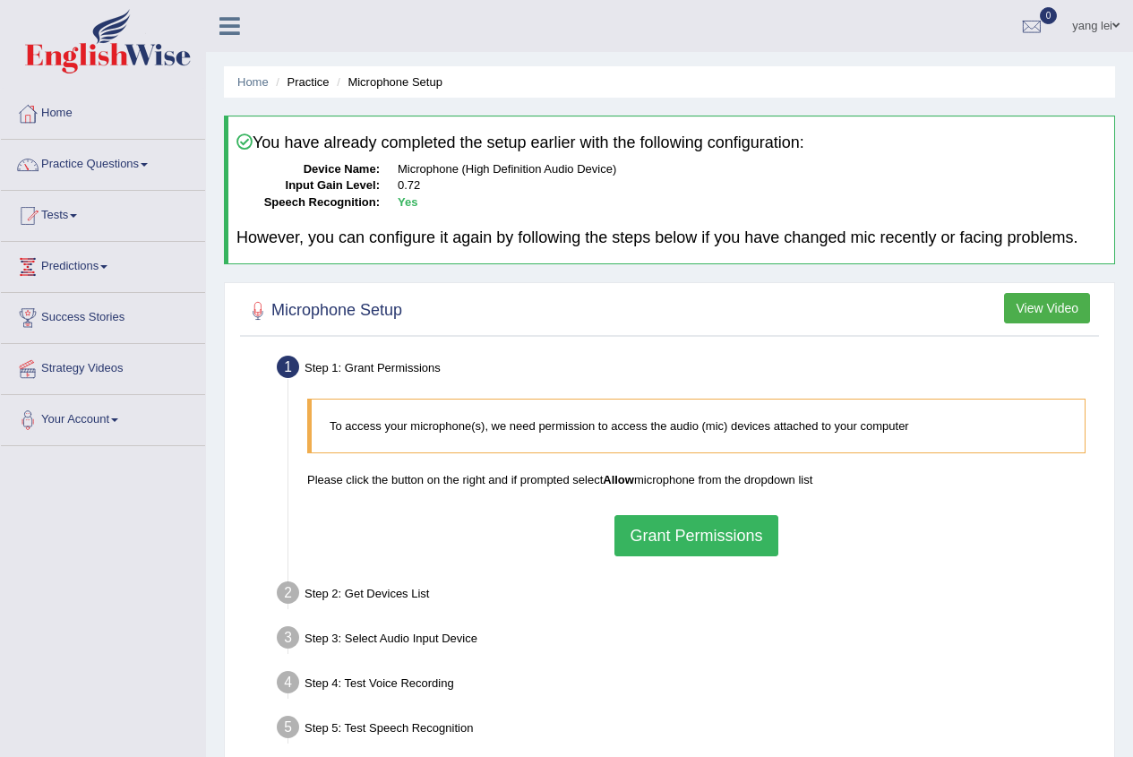
click at [725, 542] on button "Grant Permissions" at bounding box center [695, 535] width 163 height 41
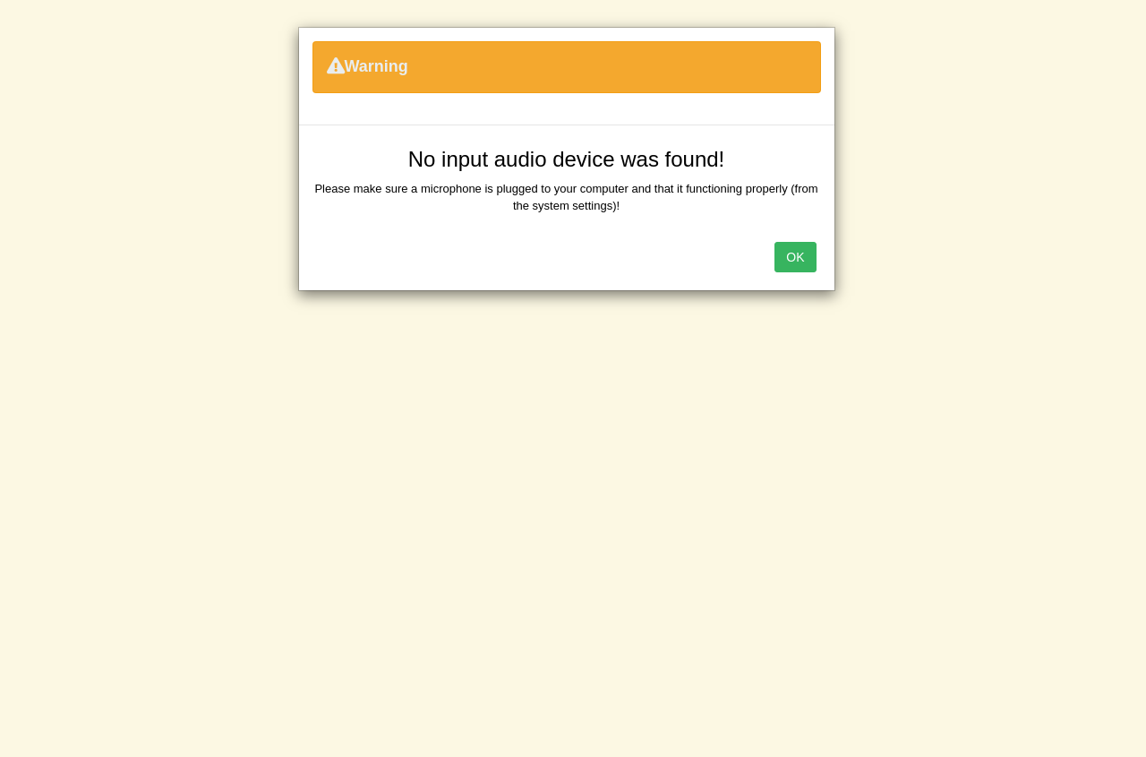
click at [788, 253] on button "OK" at bounding box center [795, 257] width 41 height 30
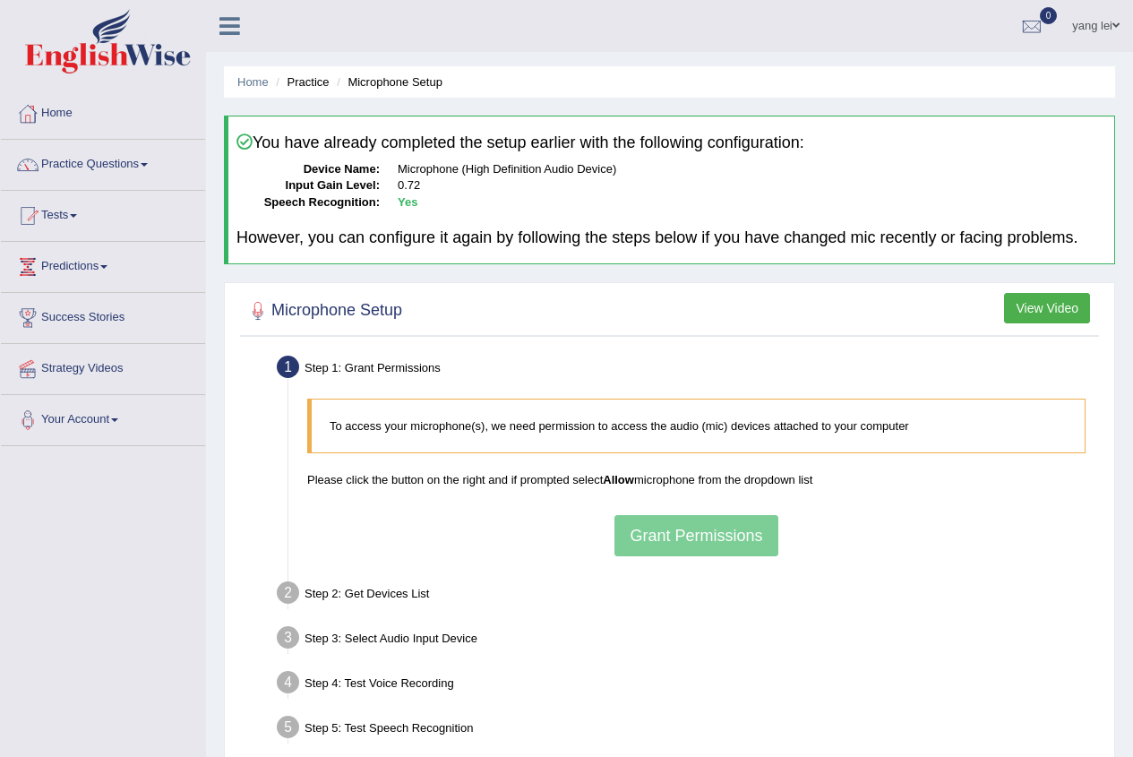
click at [1106, 20] on link "yang lei" at bounding box center [1096, 23] width 74 height 47
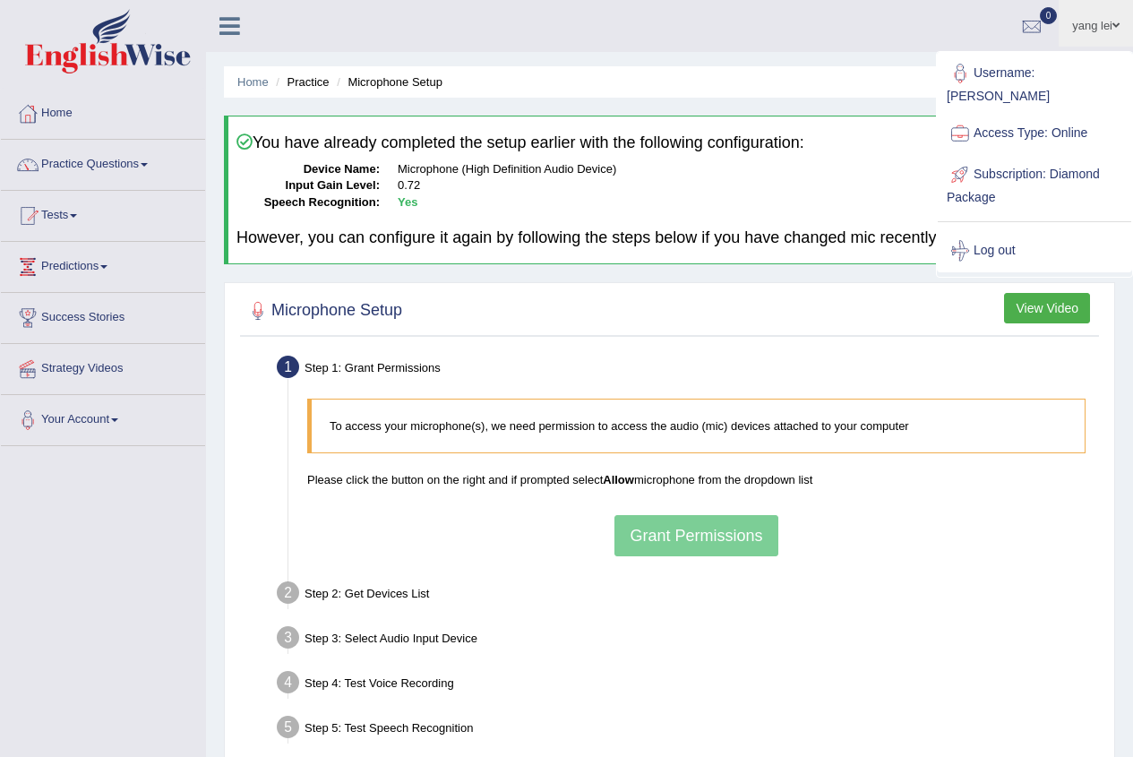
click at [1106, 20] on link "yang lei" at bounding box center [1096, 23] width 74 height 47
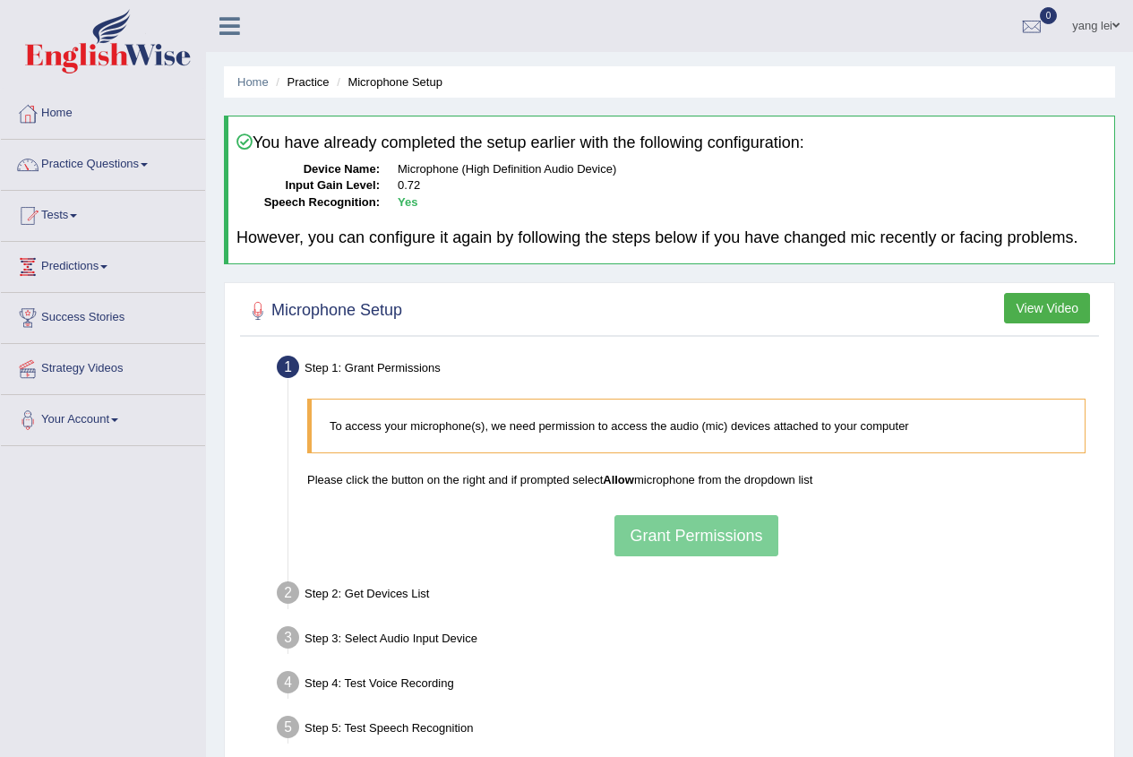
click at [1094, 17] on link "yang lei" at bounding box center [1096, 23] width 74 height 47
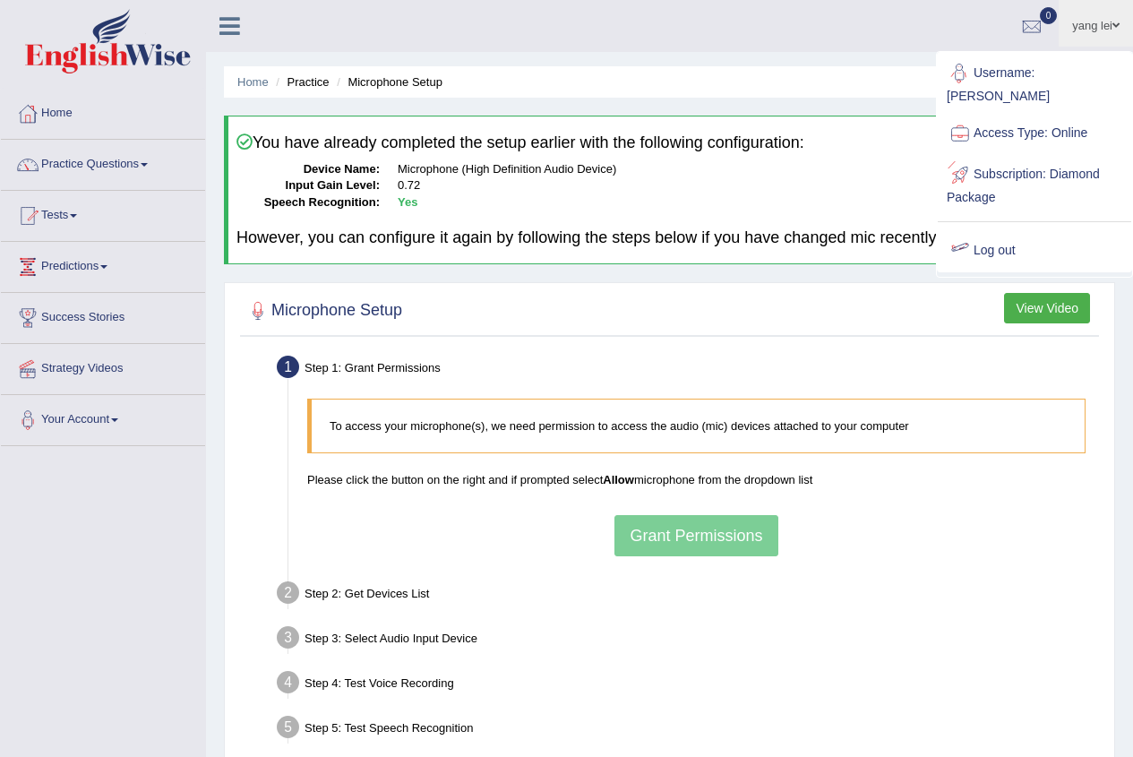
click at [1000, 230] on link "Log out" at bounding box center [1034, 250] width 193 height 41
